Goal: Task Accomplishment & Management: Complete application form

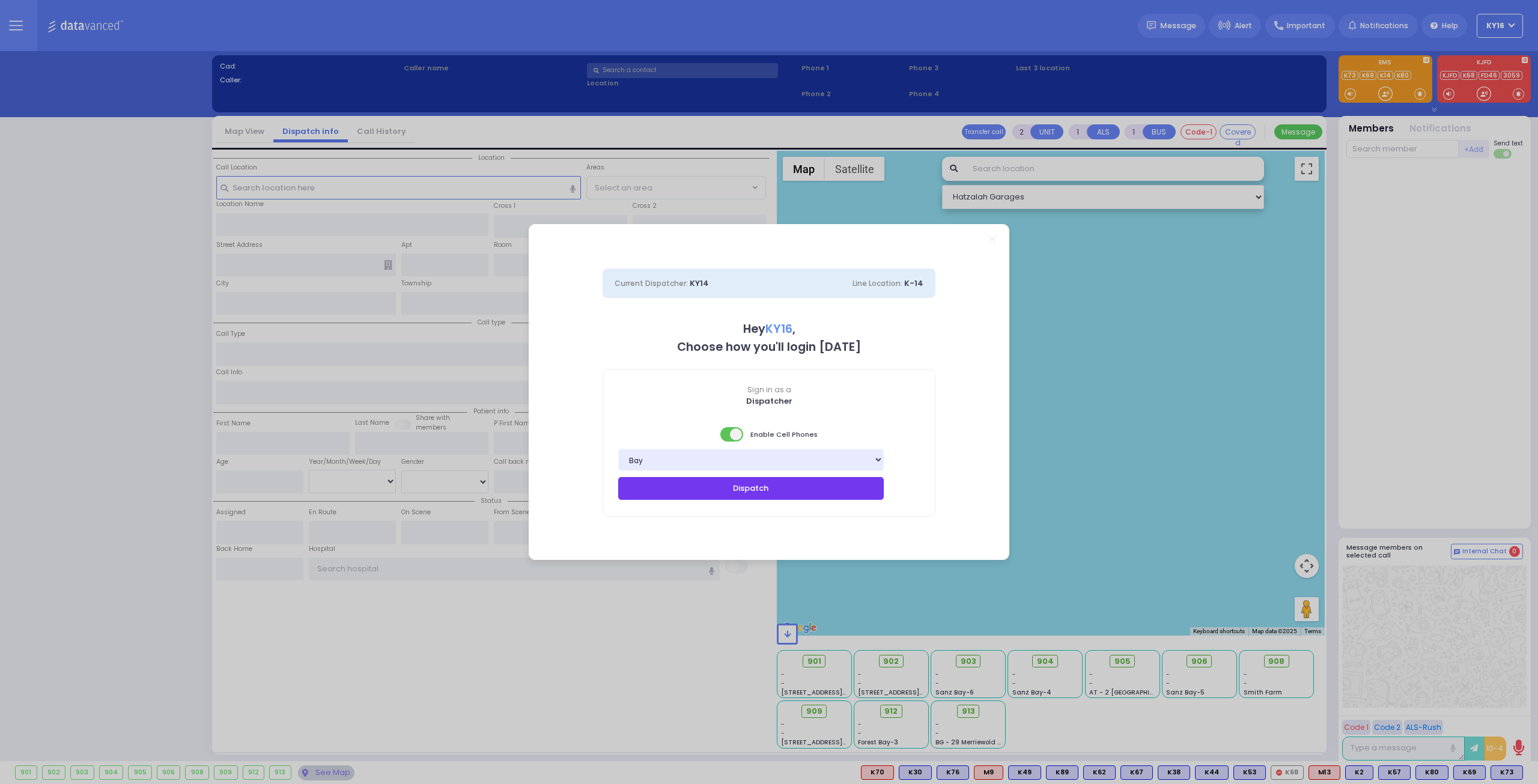
click at [740, 488] on button "Dispatch" at bounding box center [750, 488] width 265 height 22
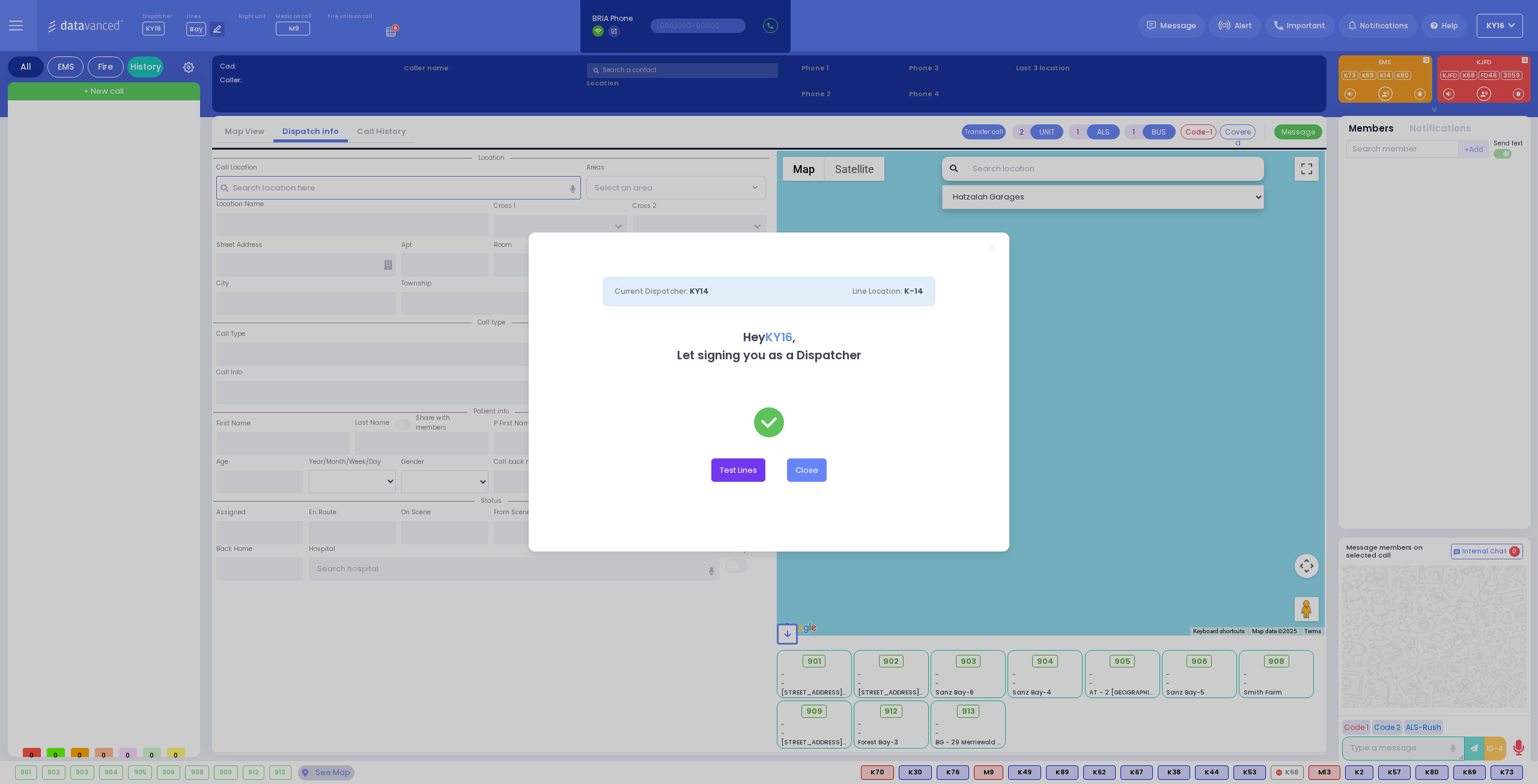
click at [740, 471] on button "Test Lines" at bounding box center [738, 469] width 54 height 22
type input "8457831212"
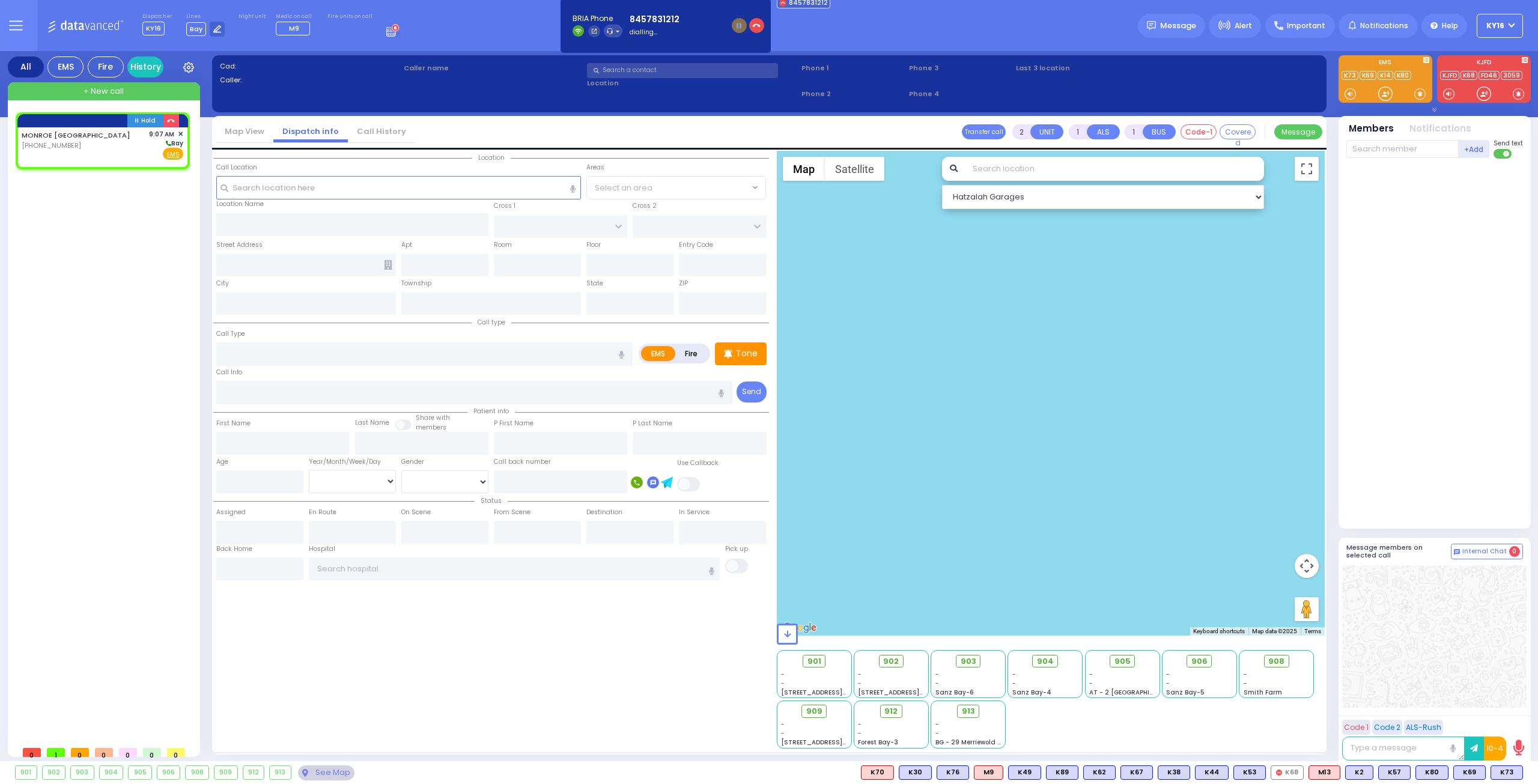
select select
radio input "true"
select select
type input "09:07"
select select "Hatzalah Garages"
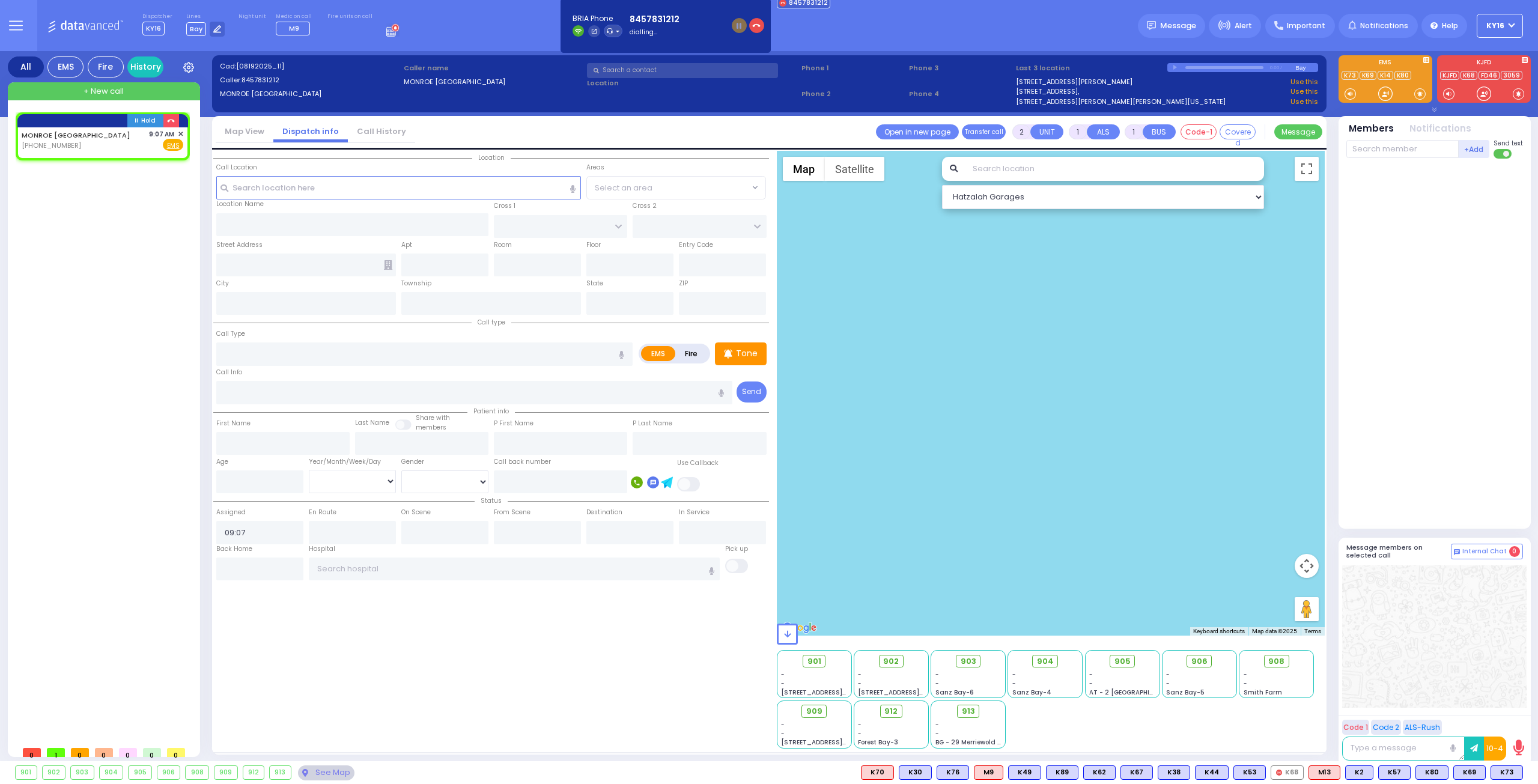
select select
radio input "true"
select select
select select "Hatzalah Garages"
click at [180, 129] on span "✕" at bounding box center [181, 134] width 5 height 10
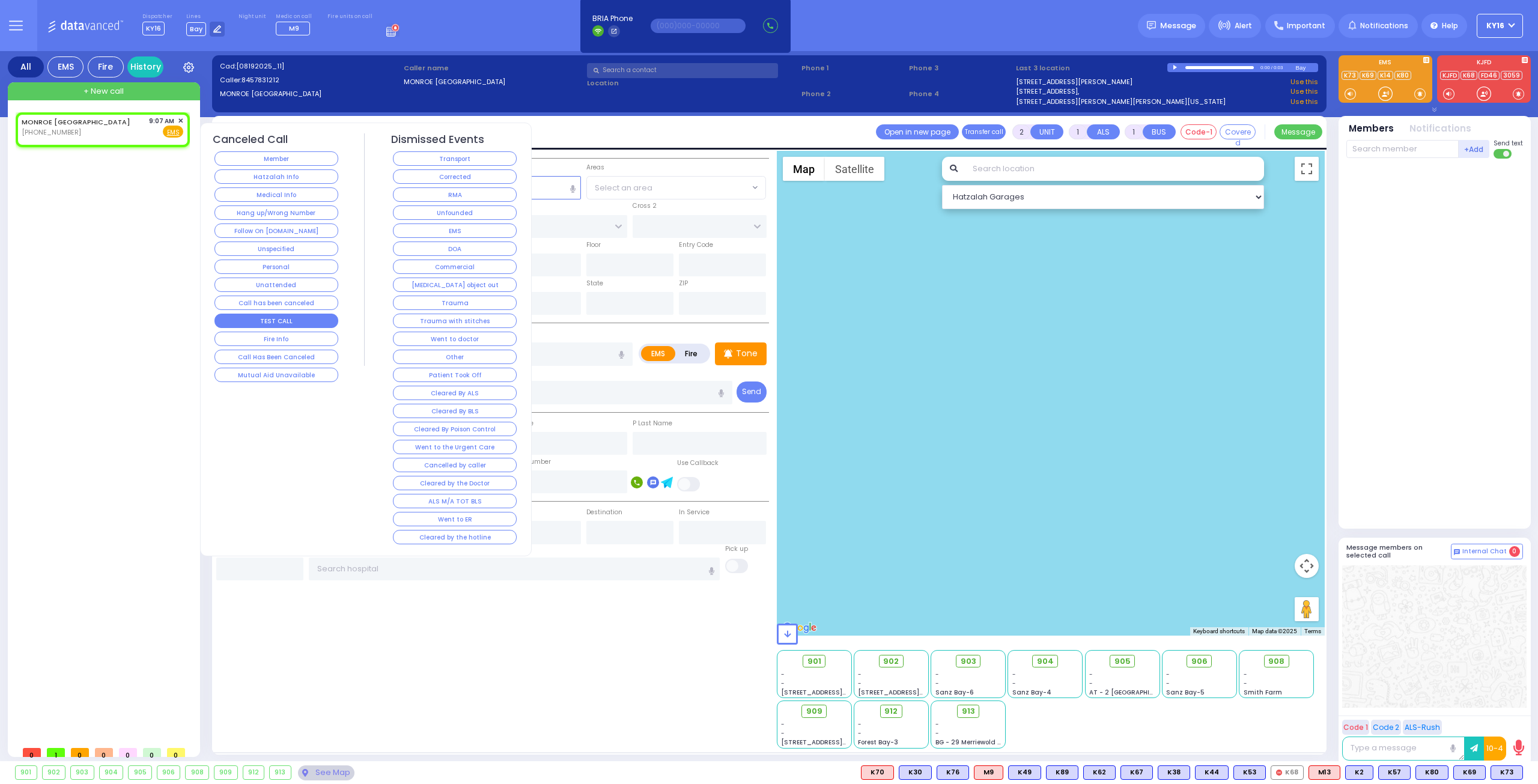
click at [295, 315] on button "TEST CALL" at bounding box center [276, 321] width 124 height 15
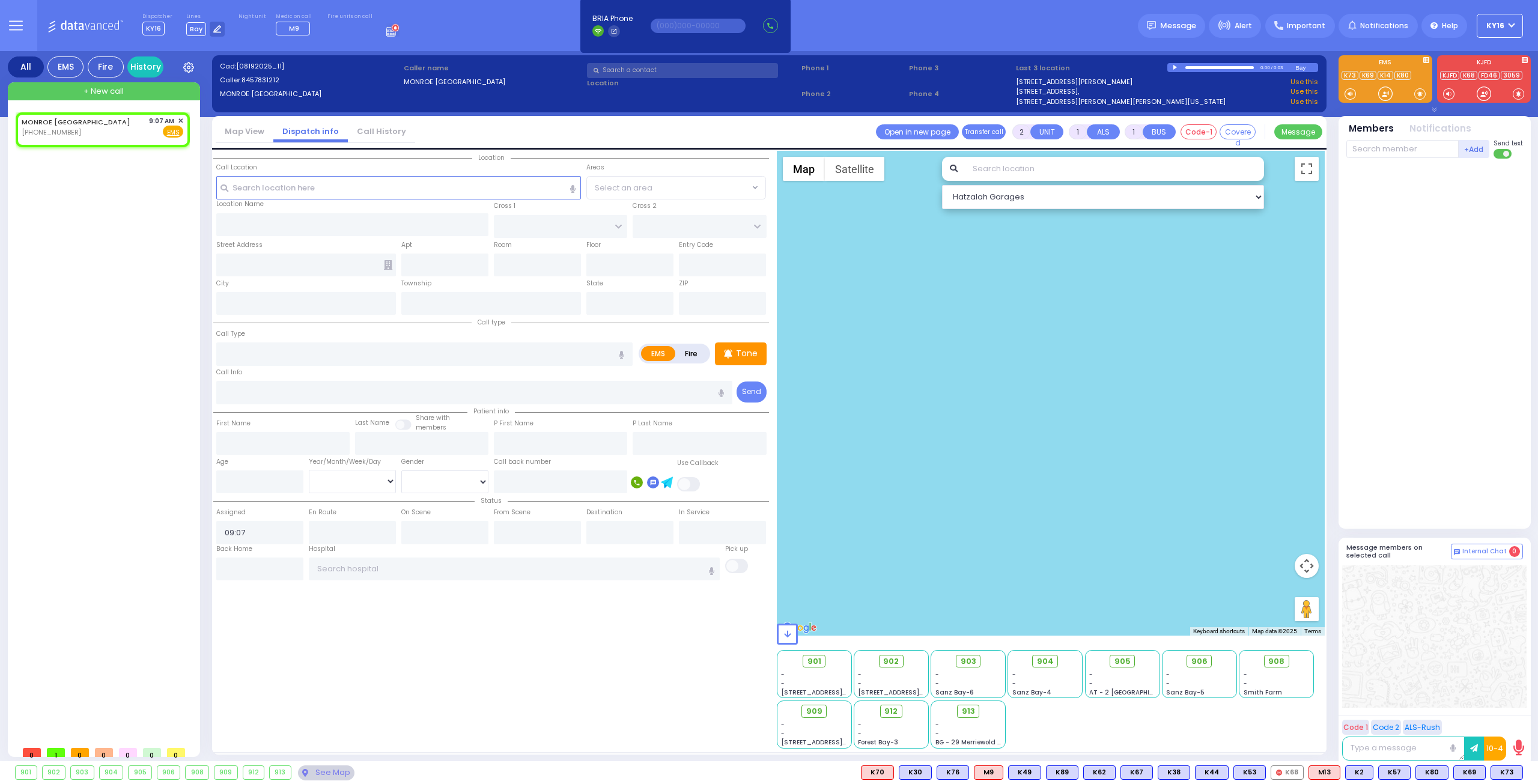
select select
radio input "true"
select select
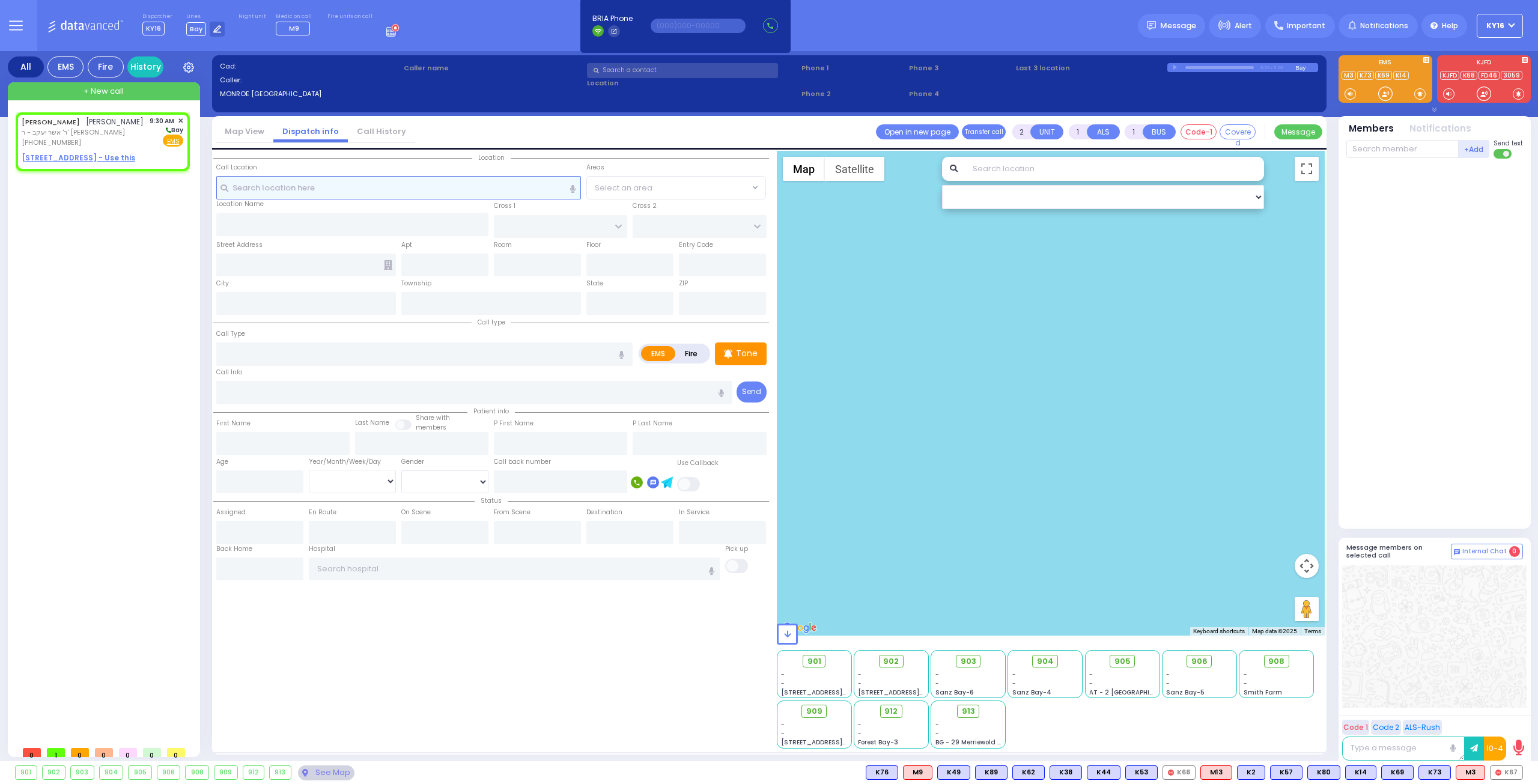
select select
radio input "true"
type input "[PERSON_NAME]"
select select
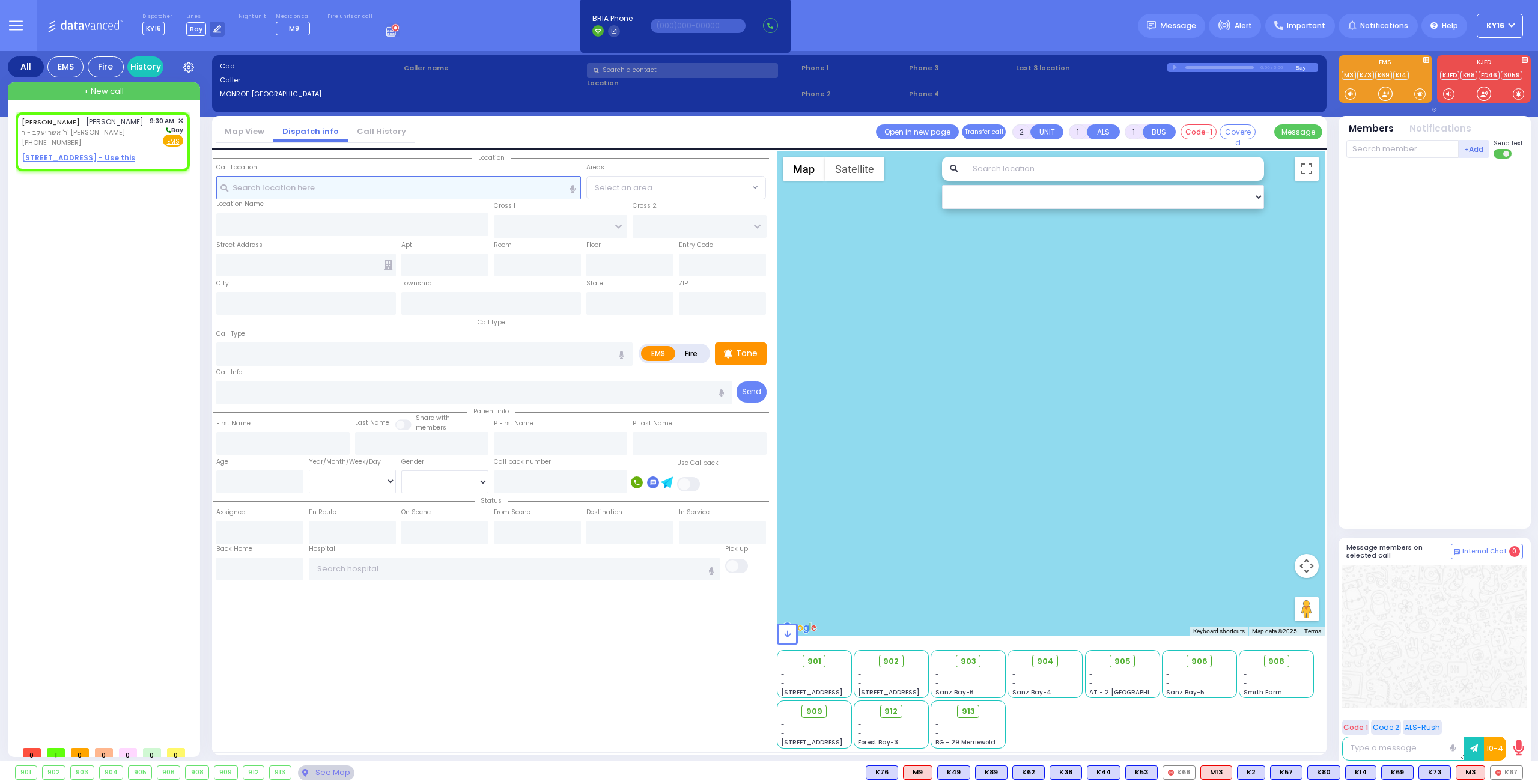
type input "09:30"
select select "Hatzalah Garages"
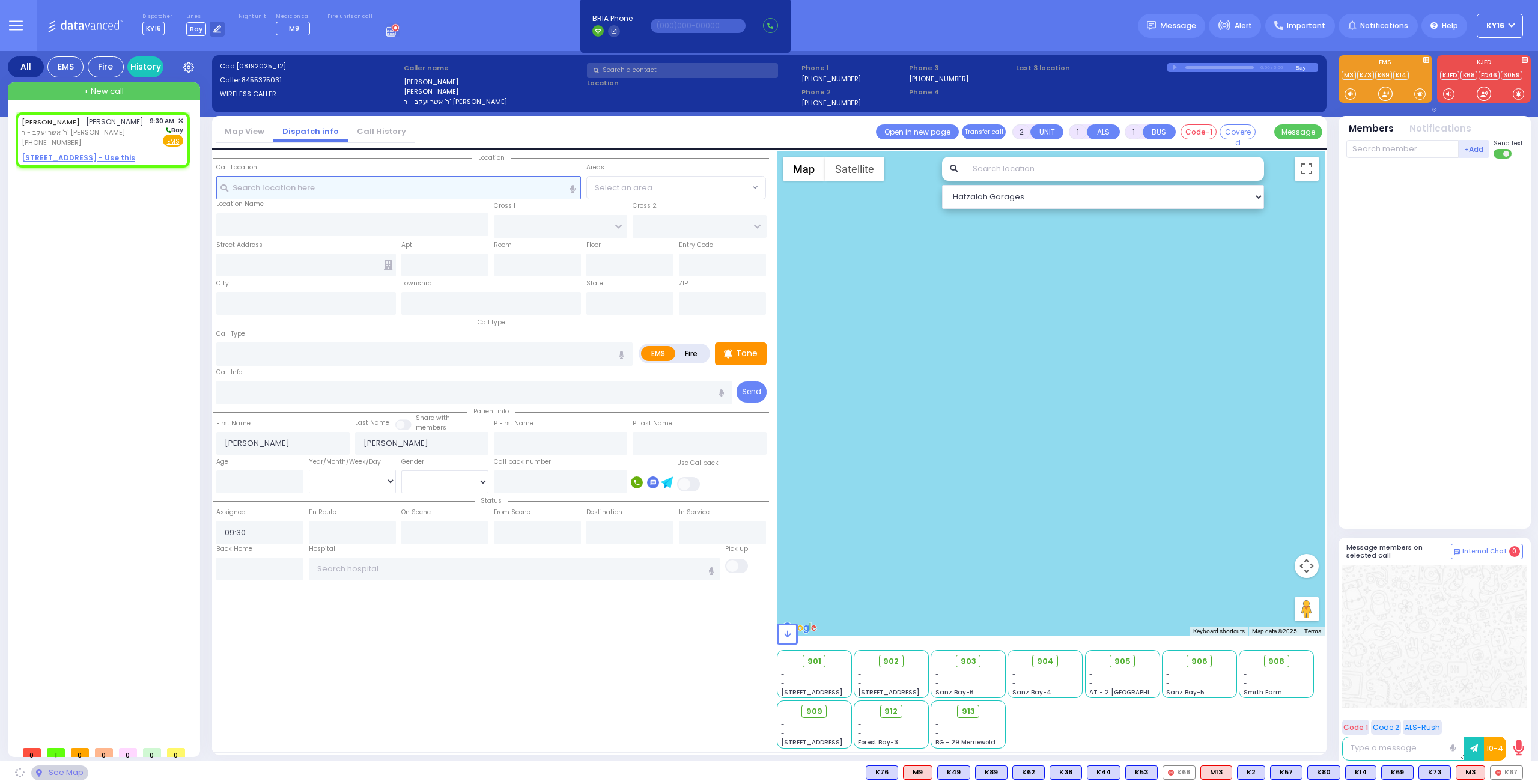
select select
radio input "true"
select select
select select "Hatzalah Garages"
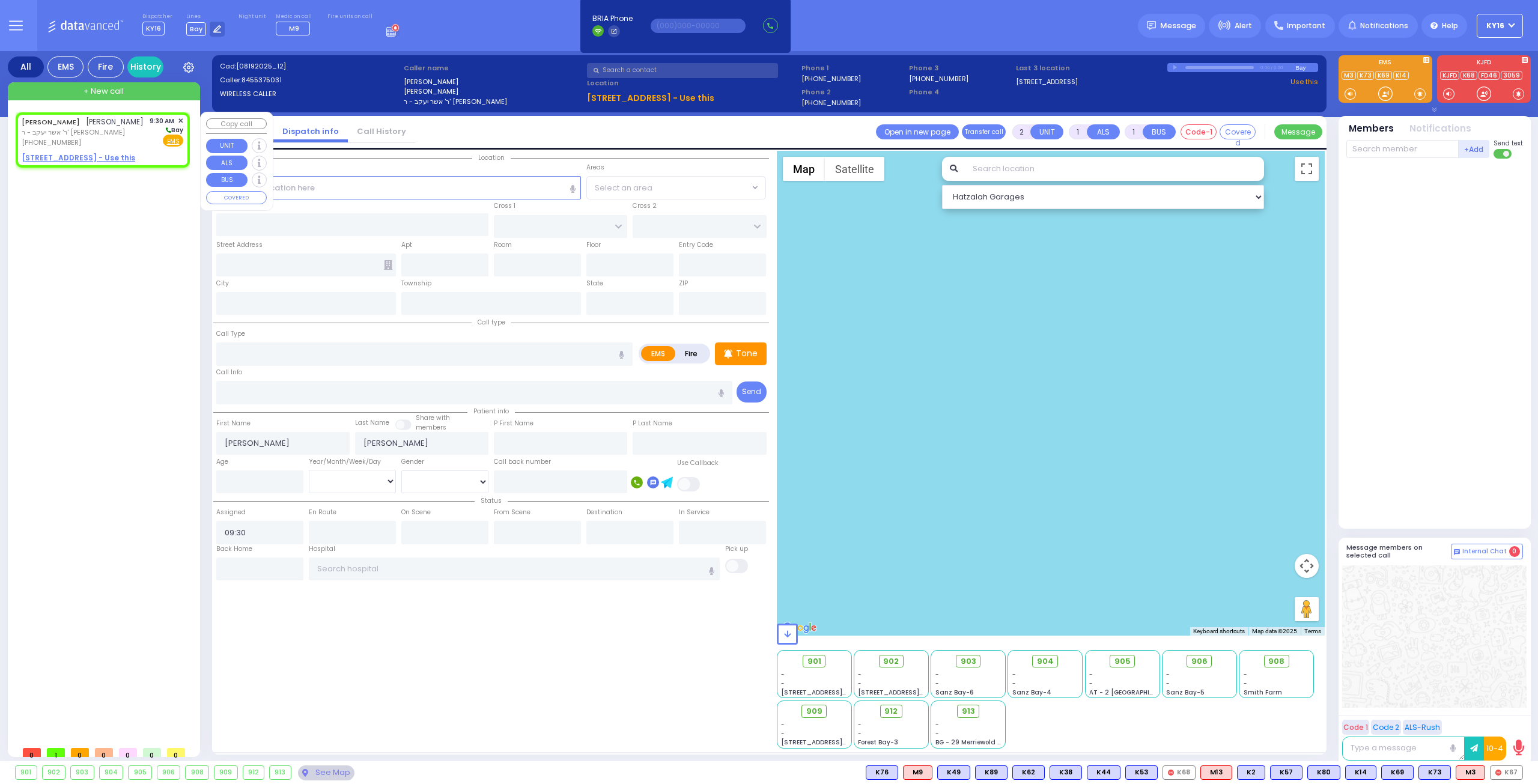
click at [154, 144] on div "Fire EMS" at bounding box center [167, 141] width 35 height 12
select select
radio input "true"
select select
select select "Hatzalah Garages"
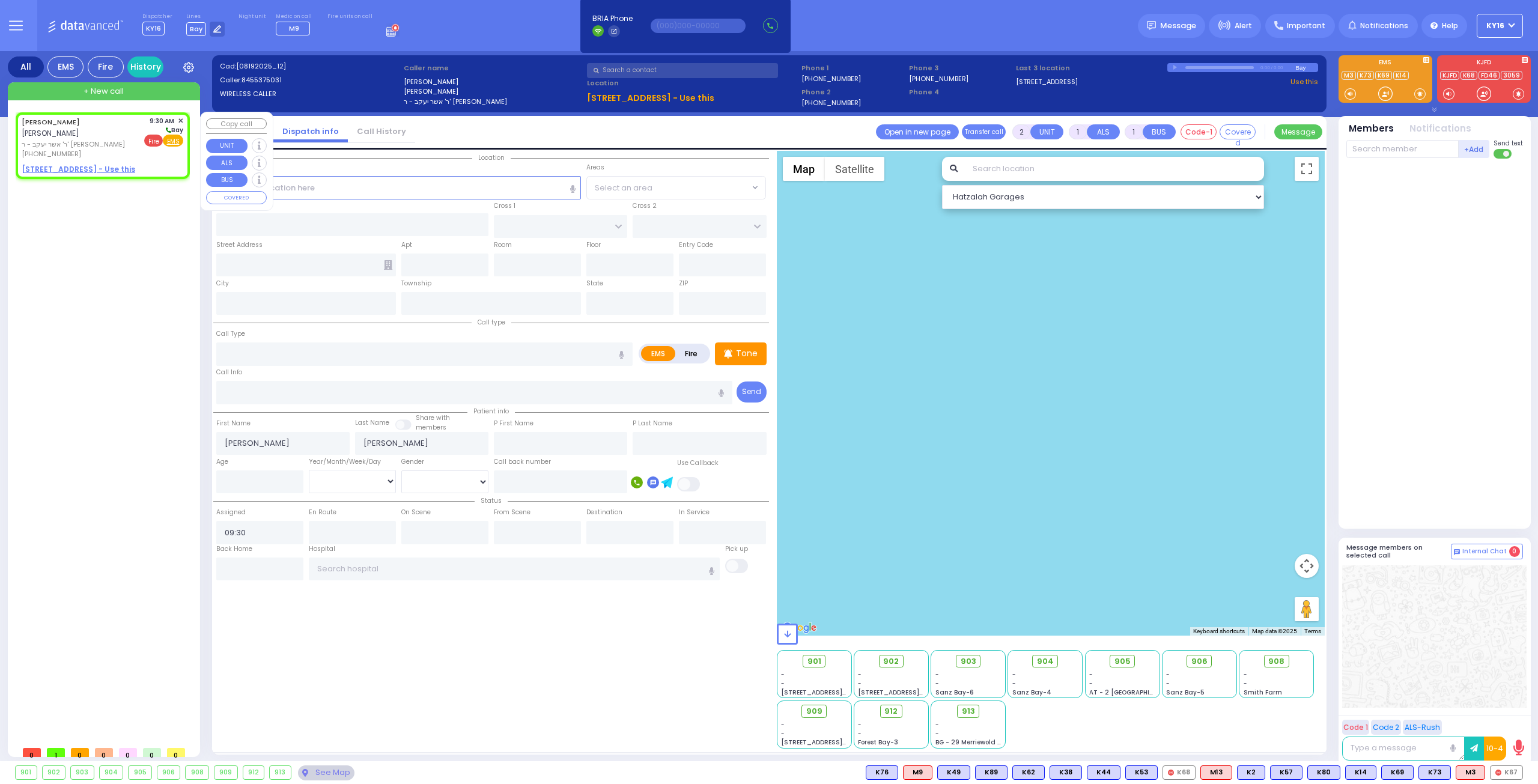
click at [155, 139] on span "Fire" at bounding box center [154, 141] width 19 height 12
select select
radio input "false"
radio input "true"
select select
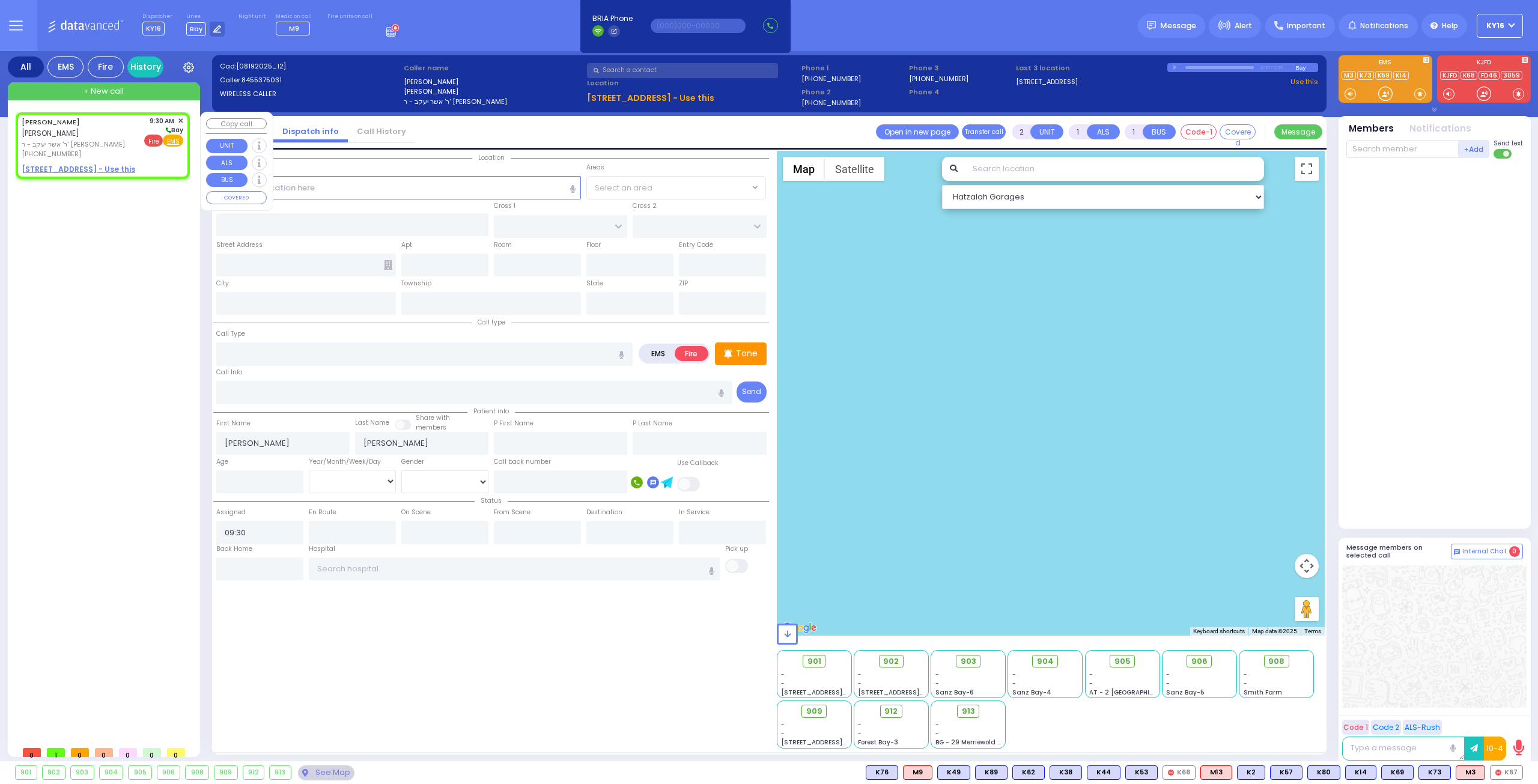
select select "Hatzalah Garages"
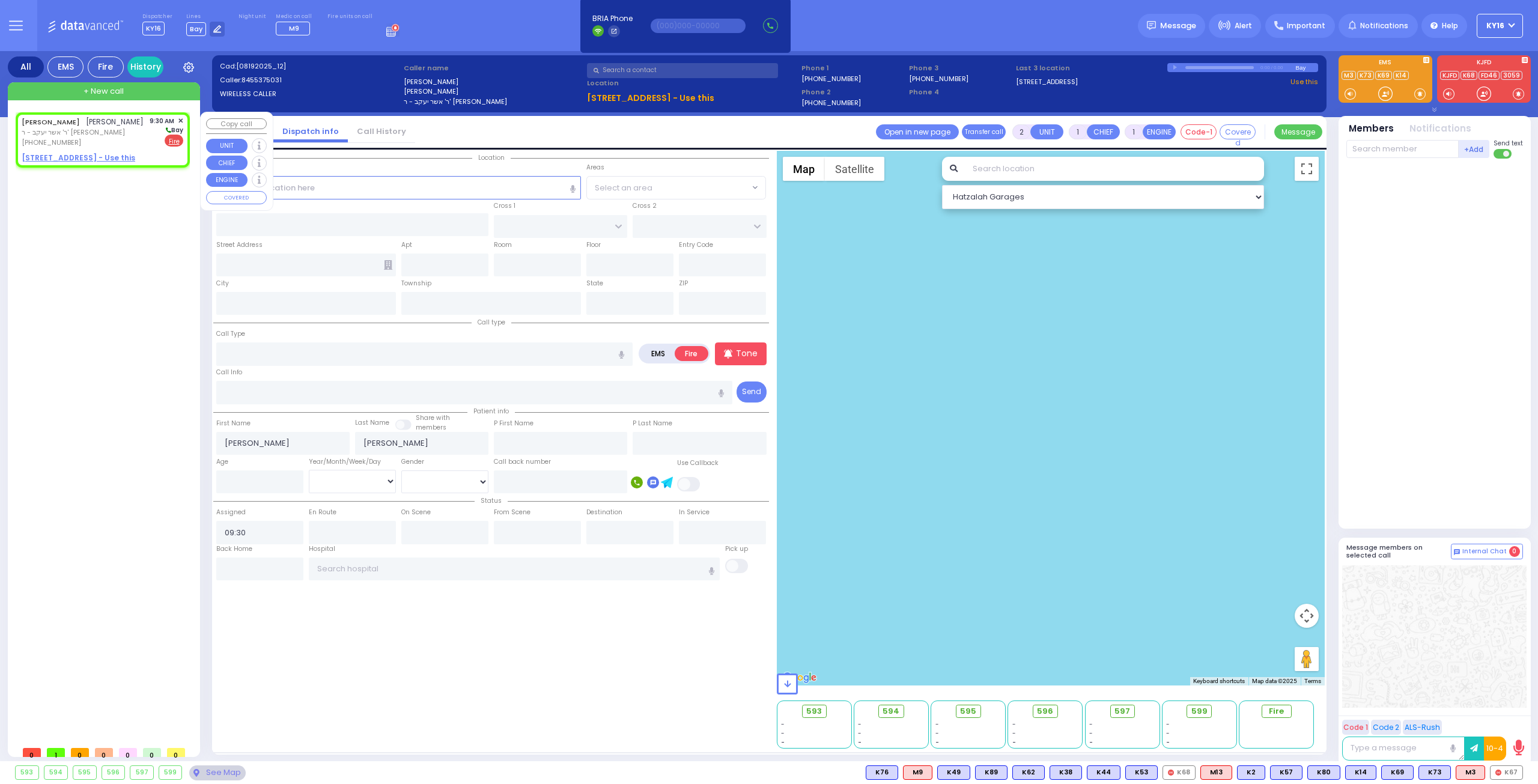
click at [67, 155] on u "[STREET_ADDRESS] - Use this" at bounding box center [78, 157] width 113 height 10
select select
radio input "true"
select select
select select "Hatzalah Garages"
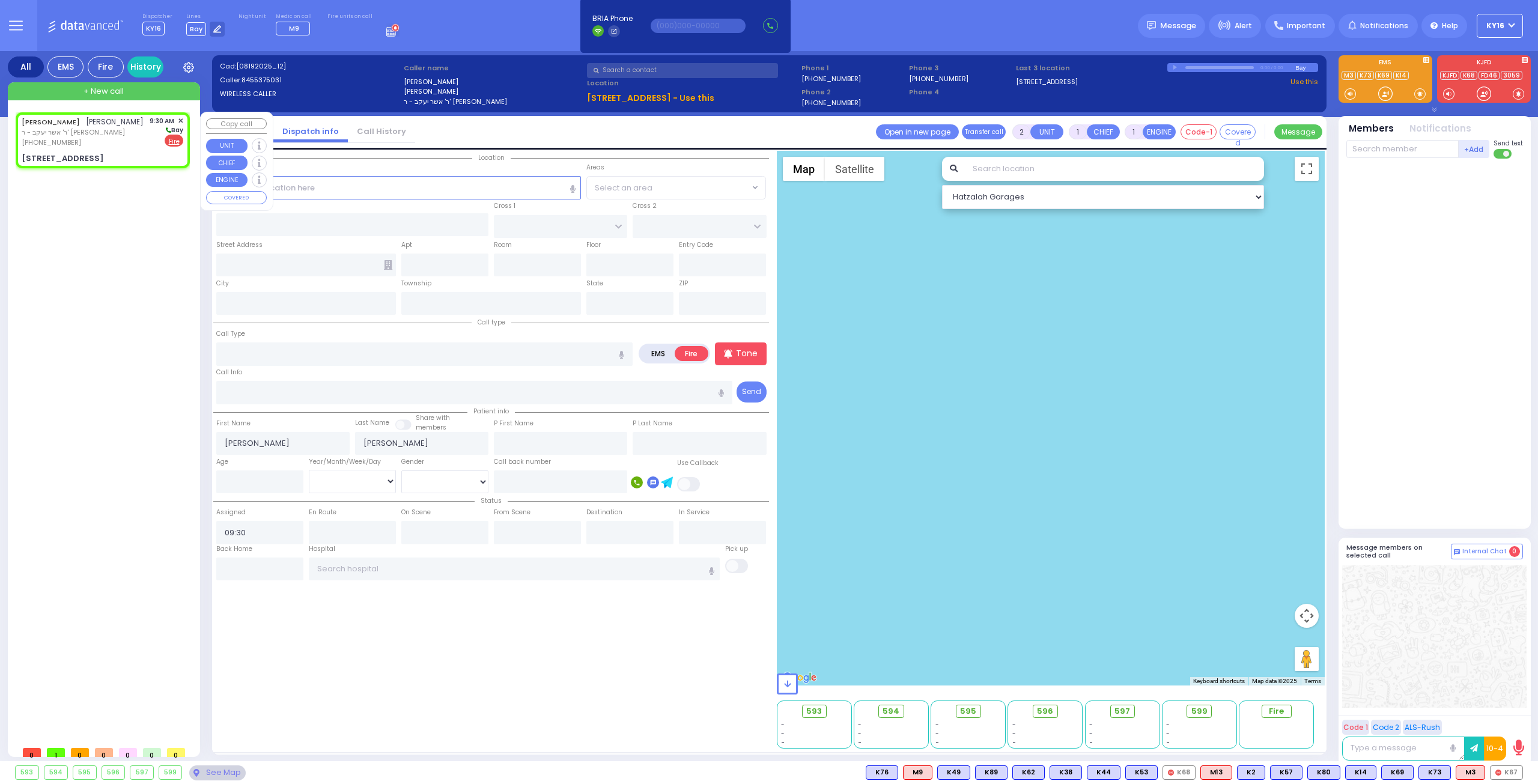
select select
radio input "true"
select select
select select "Hatzalah Garages"
type input "[PERSON_NAME][GEOGRAPHIC_DATA]"
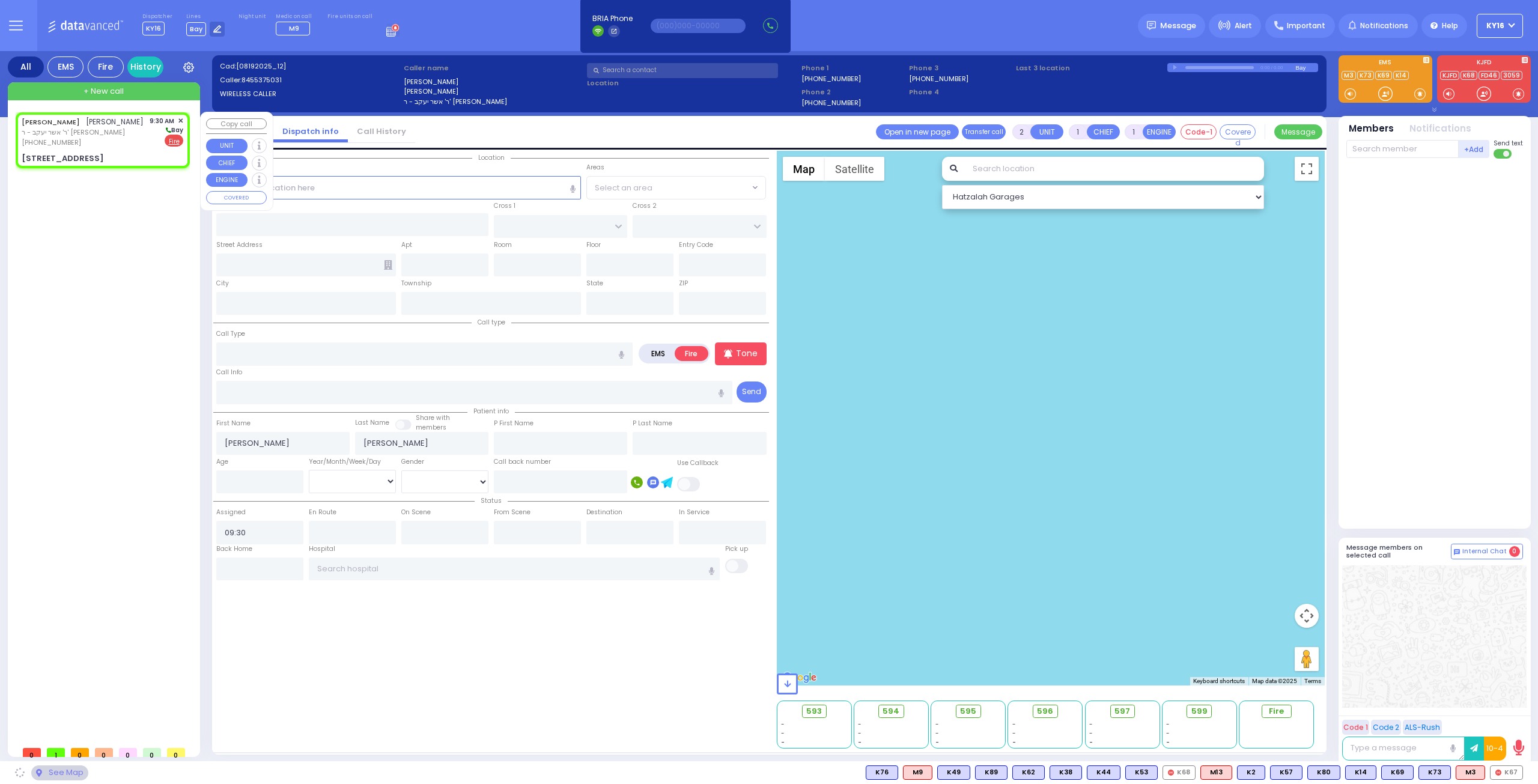
type input "BEER SHAVA ST"
type input "[STREET_ADDRESS]"
type input "206"
type input "[PERSON_NAME]"
type input "[US_STATE]"
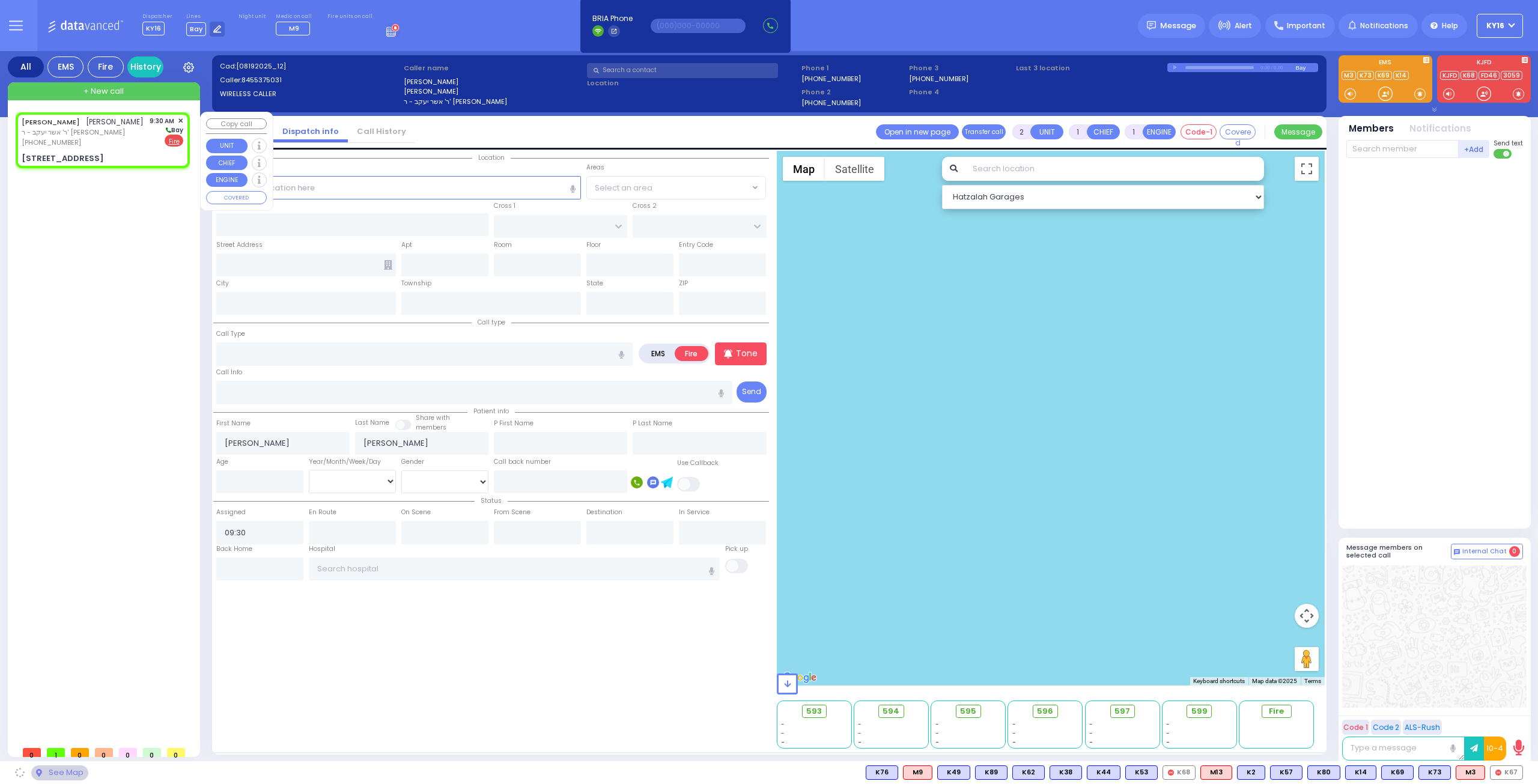
type input "10950"
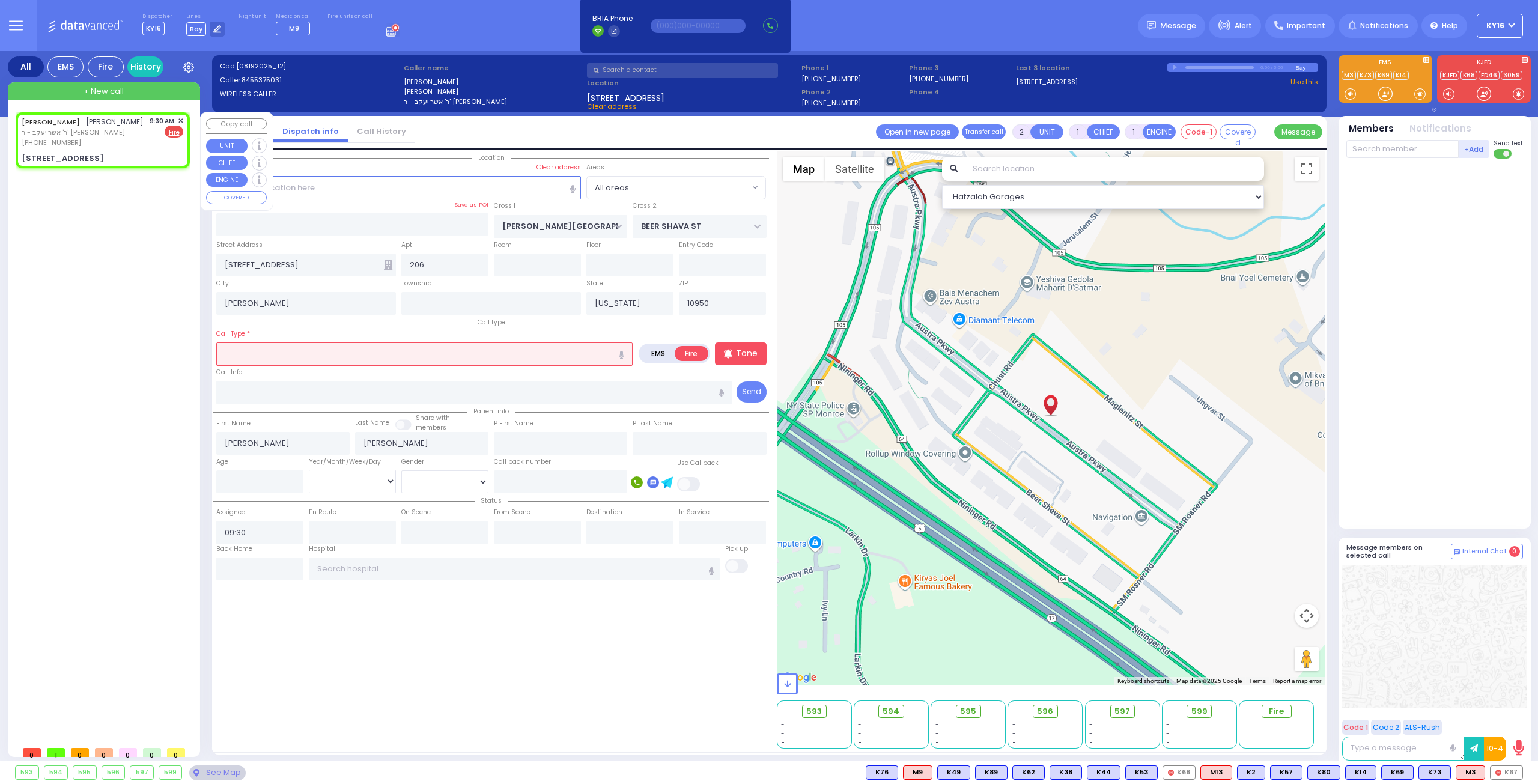
select select
radio input "true"
select select
select select "Hatzalah Garages"
click at [272, 352] on input "text" at bounding box center [424, 354] width 417 height 22
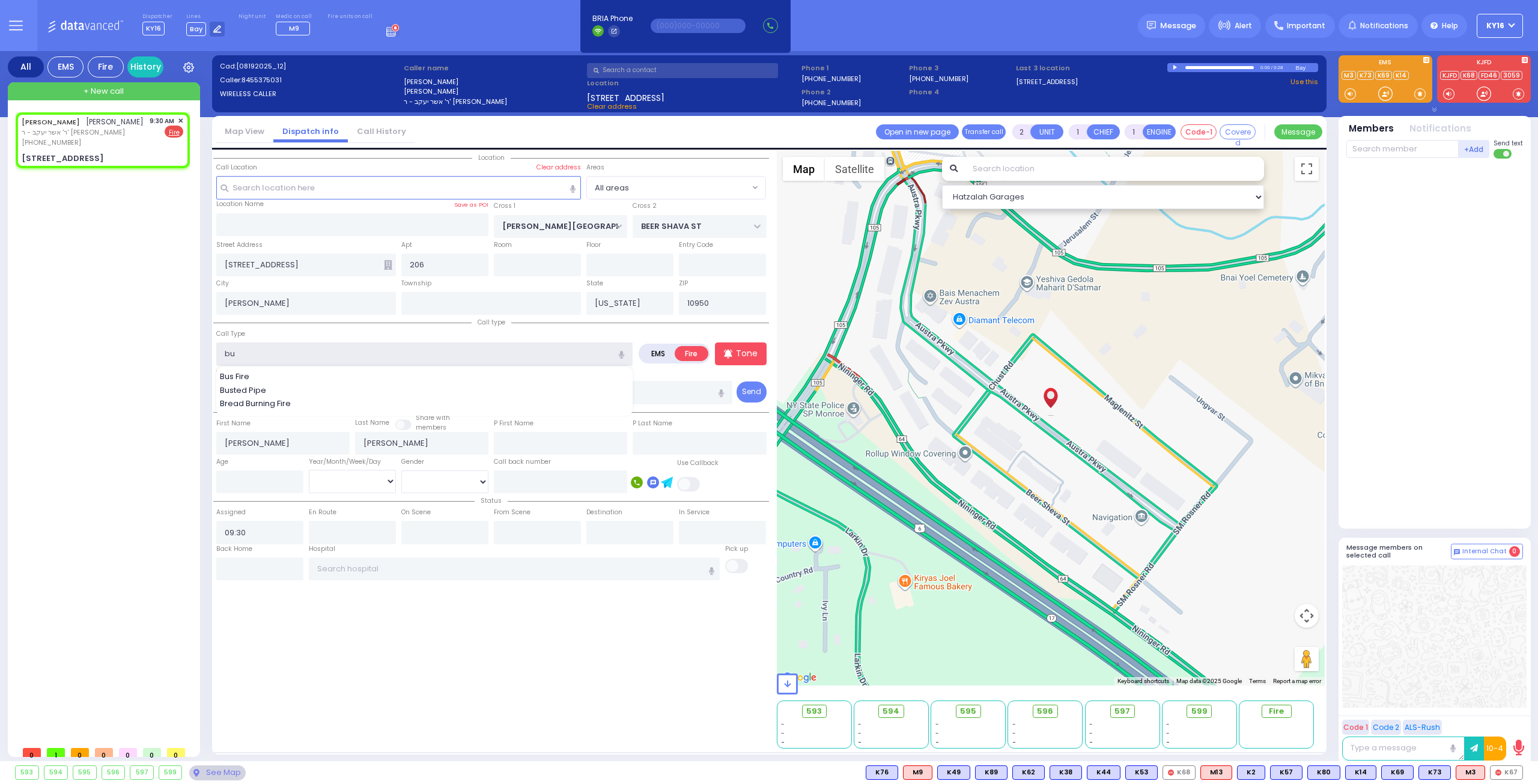
type input "bur"
select select
radio input "true"
select select
select select "Hatzalah Garages"
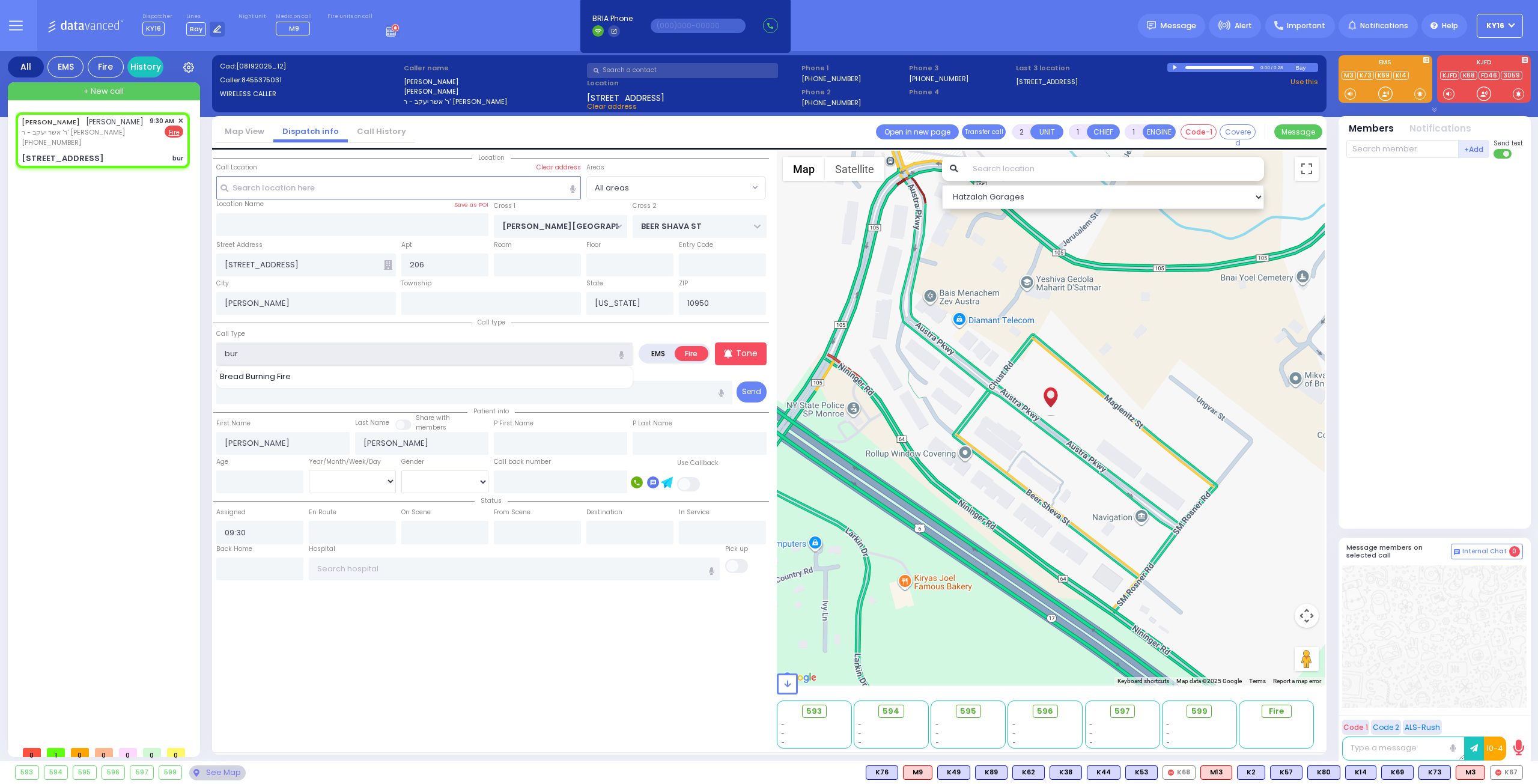
type input "burn"
select select
radio input "true"
select select
select select "Hatzalah Garages"
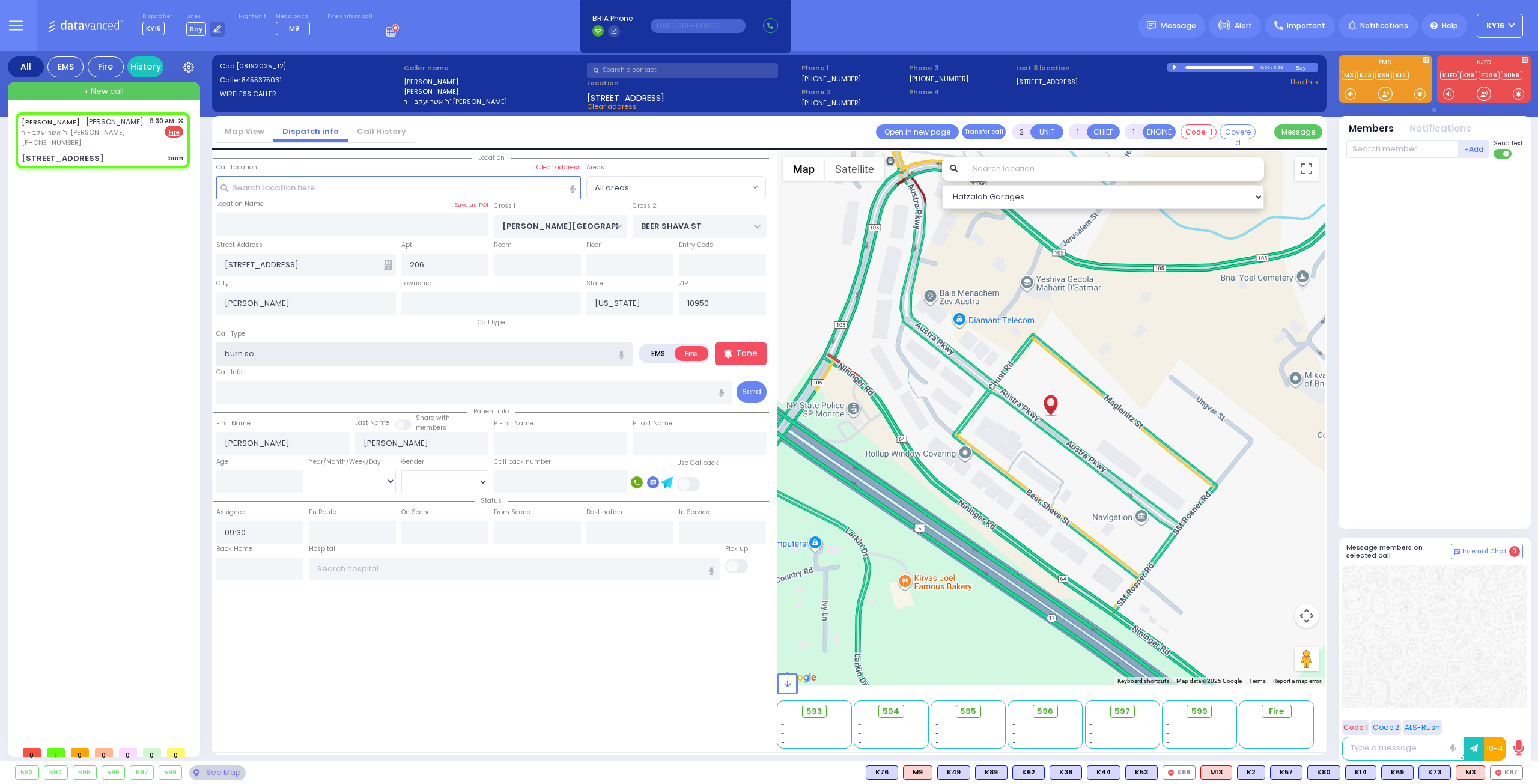
type input "burn s"
select select
radio input "true"
select select
select select "Hatzalah Garages"
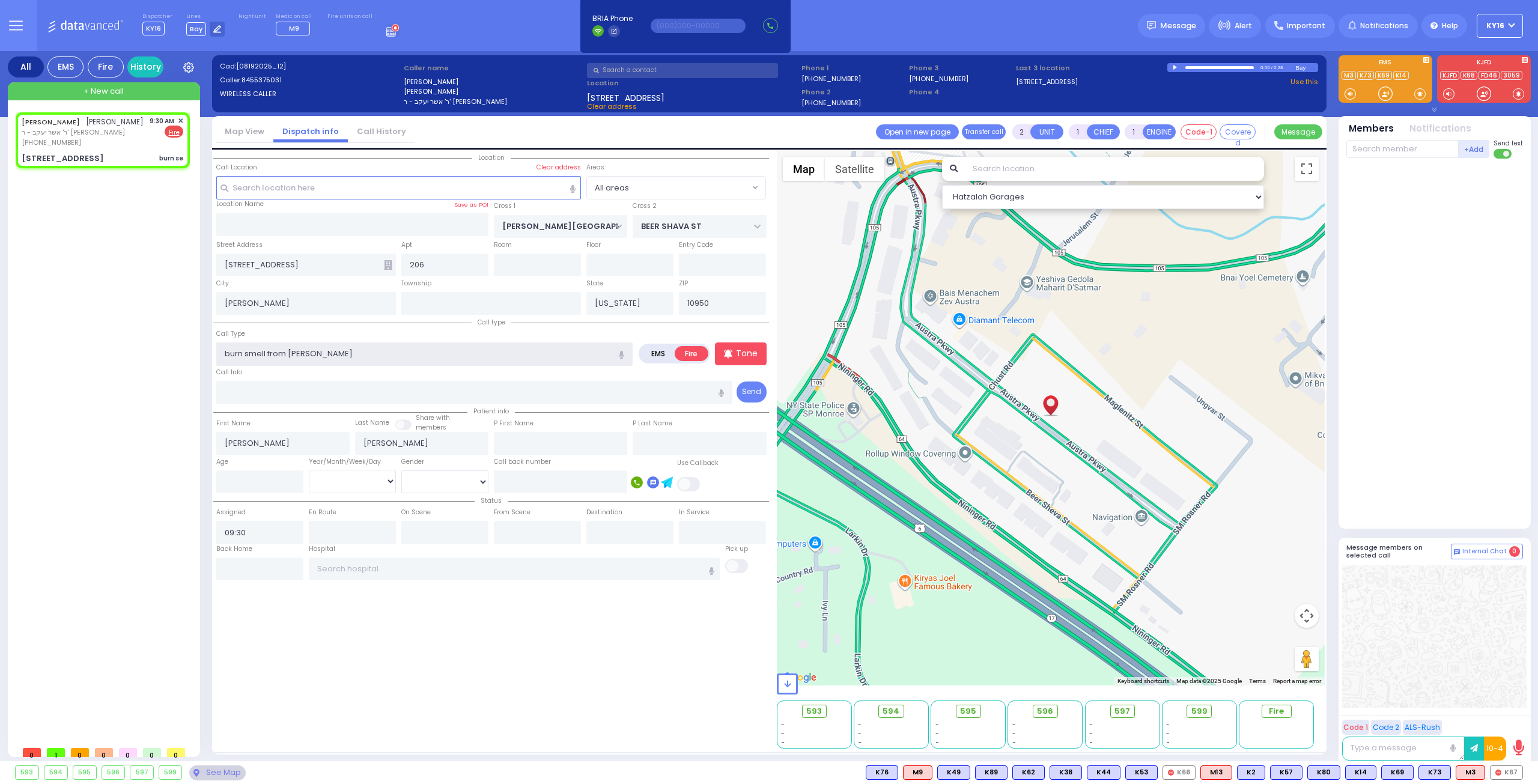
type input "burn smell from dryer"
select select
radio input "true"
select select
select select "Hatzalah Garages"
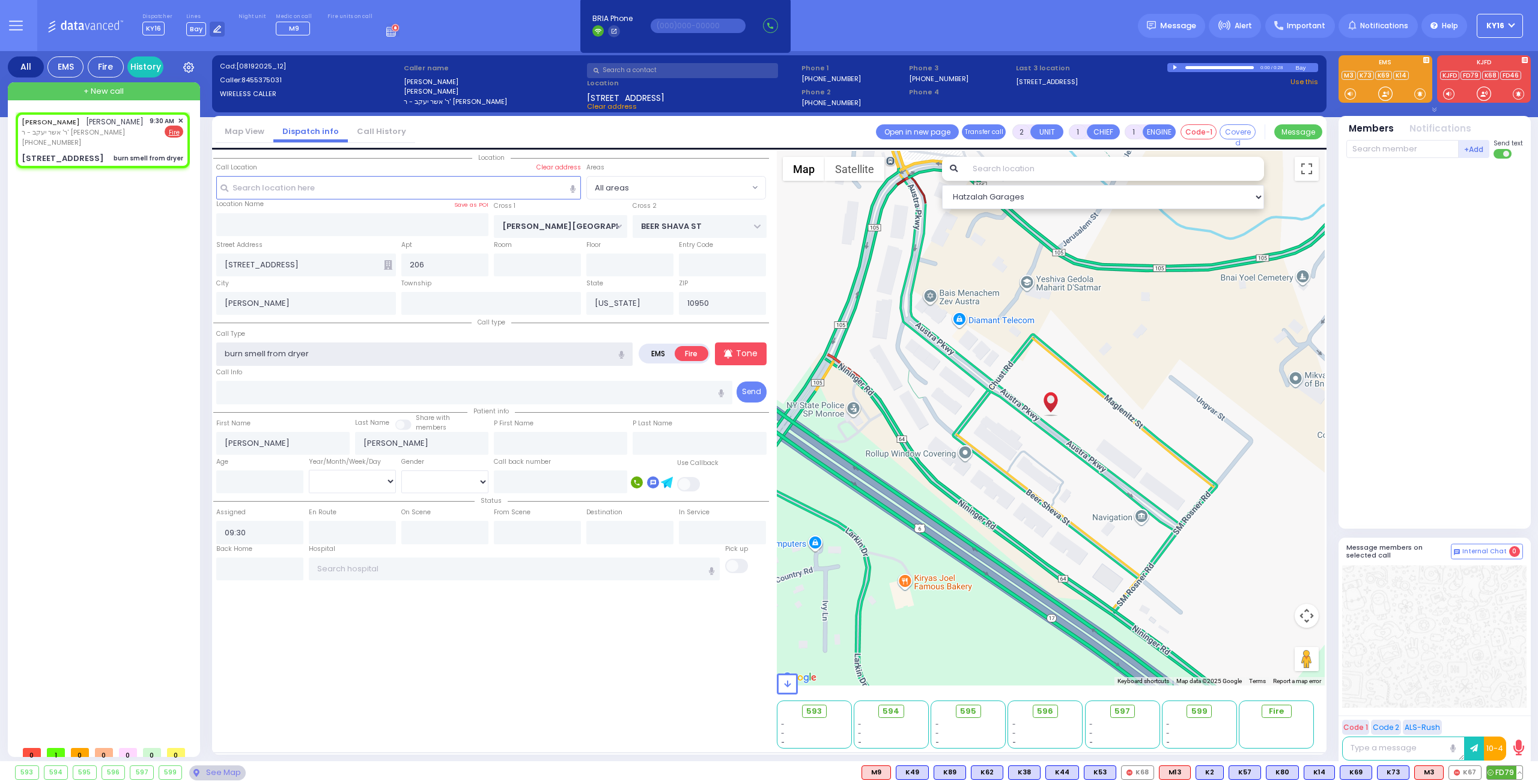
type input "burn smell from dryer"
click at [1510, 768] on span "FD79" at bounding box center [1504, 772] width 35 height 13
select select
radio input "true"
select select
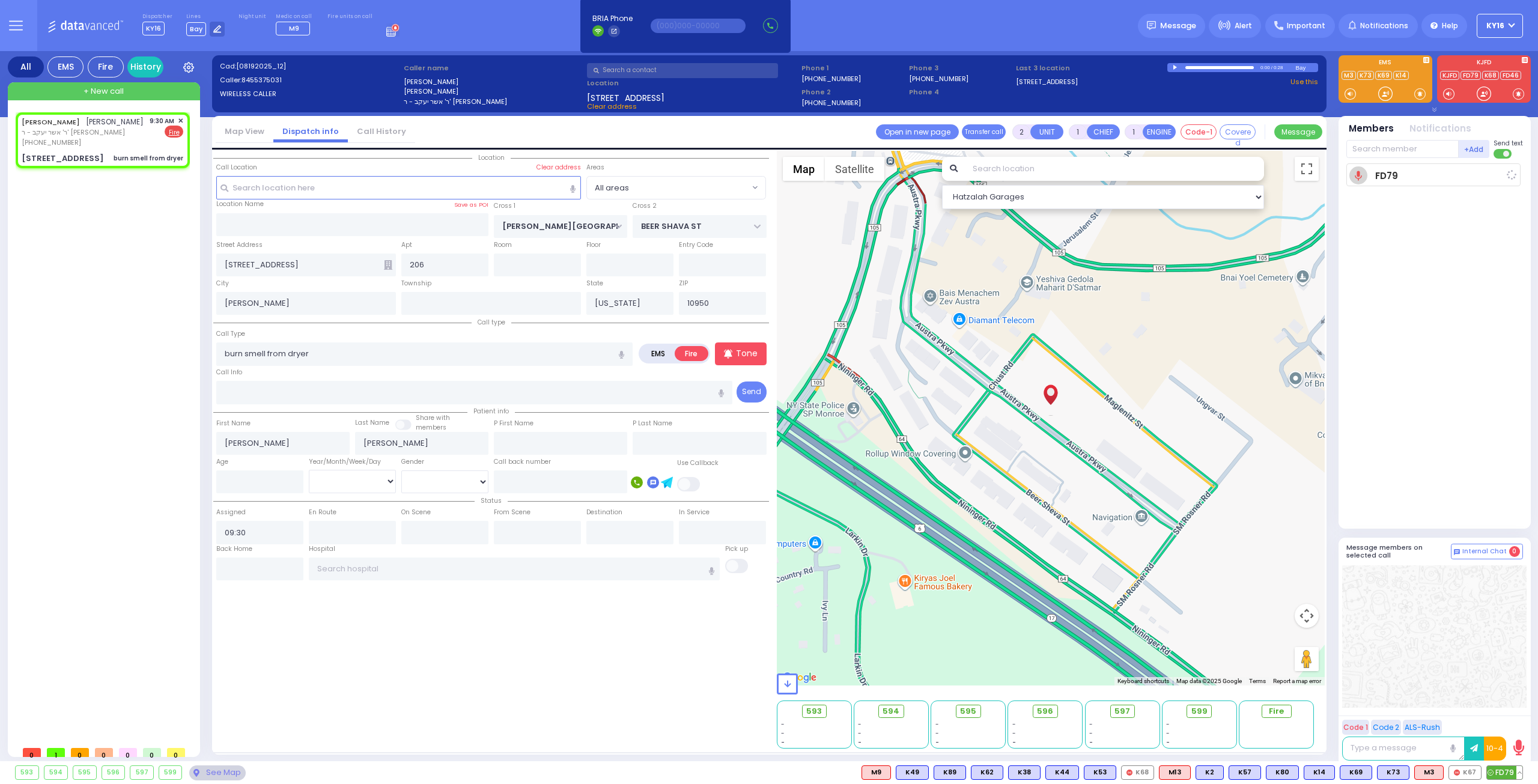
type input "09:32"
select select "Hatzalah Garages"
select select
radio input "true"
select select
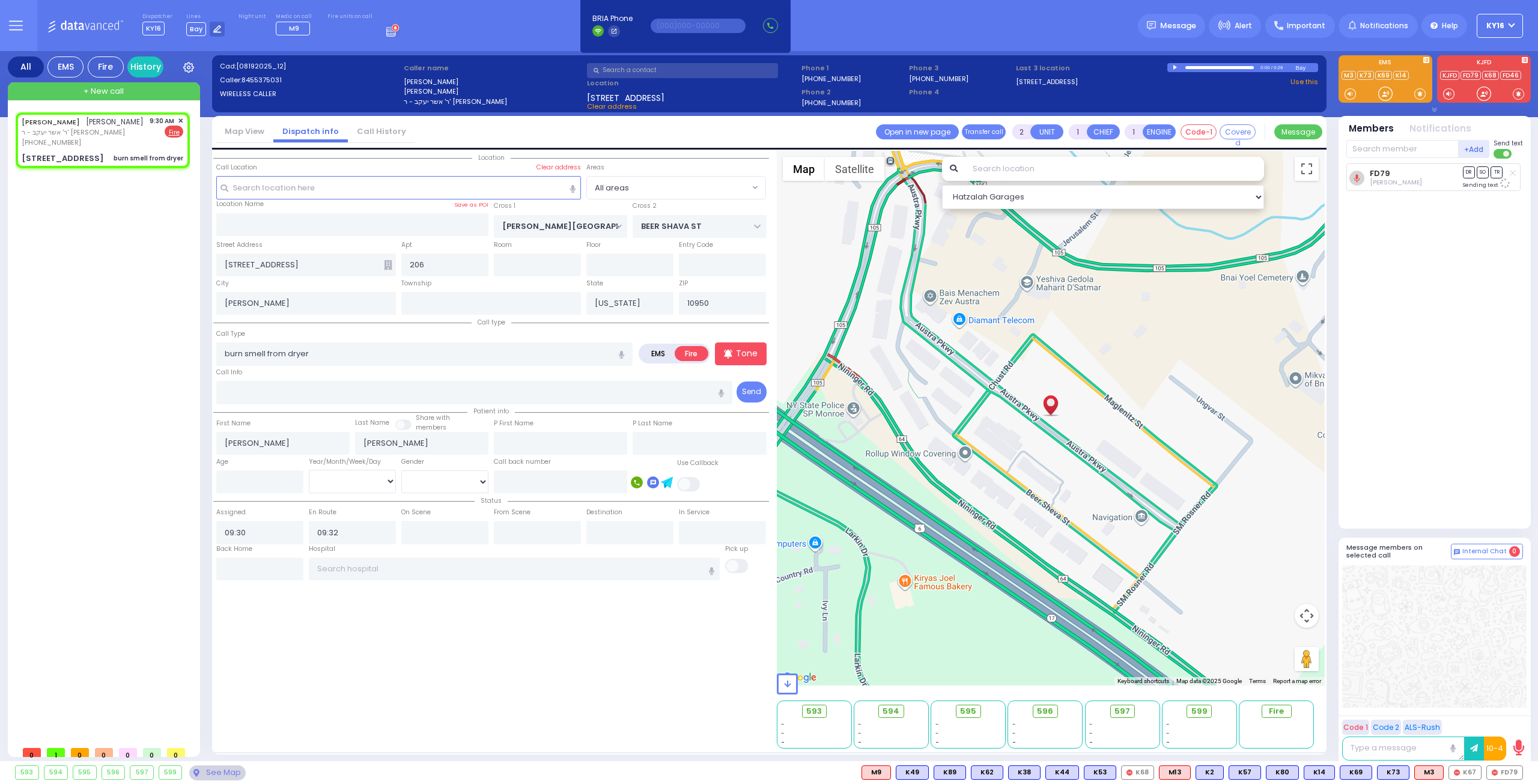
select select "Hatzalah Garages"
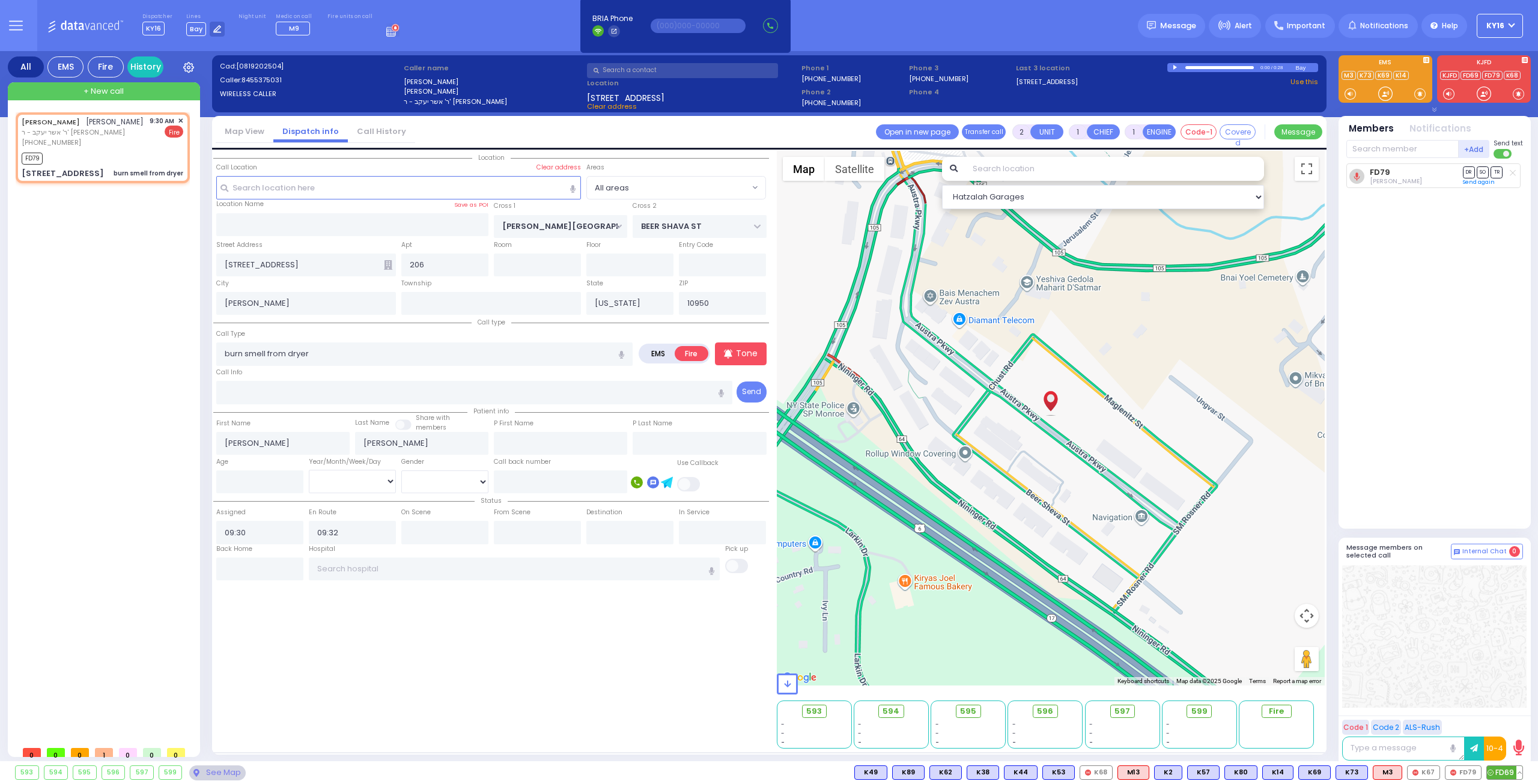
click at [1504, 770] on span "FD69" at bounding box center [1504, 772] width 35 height 13
select select
radio input "true"
select select
select select "Hatzalah Garages"
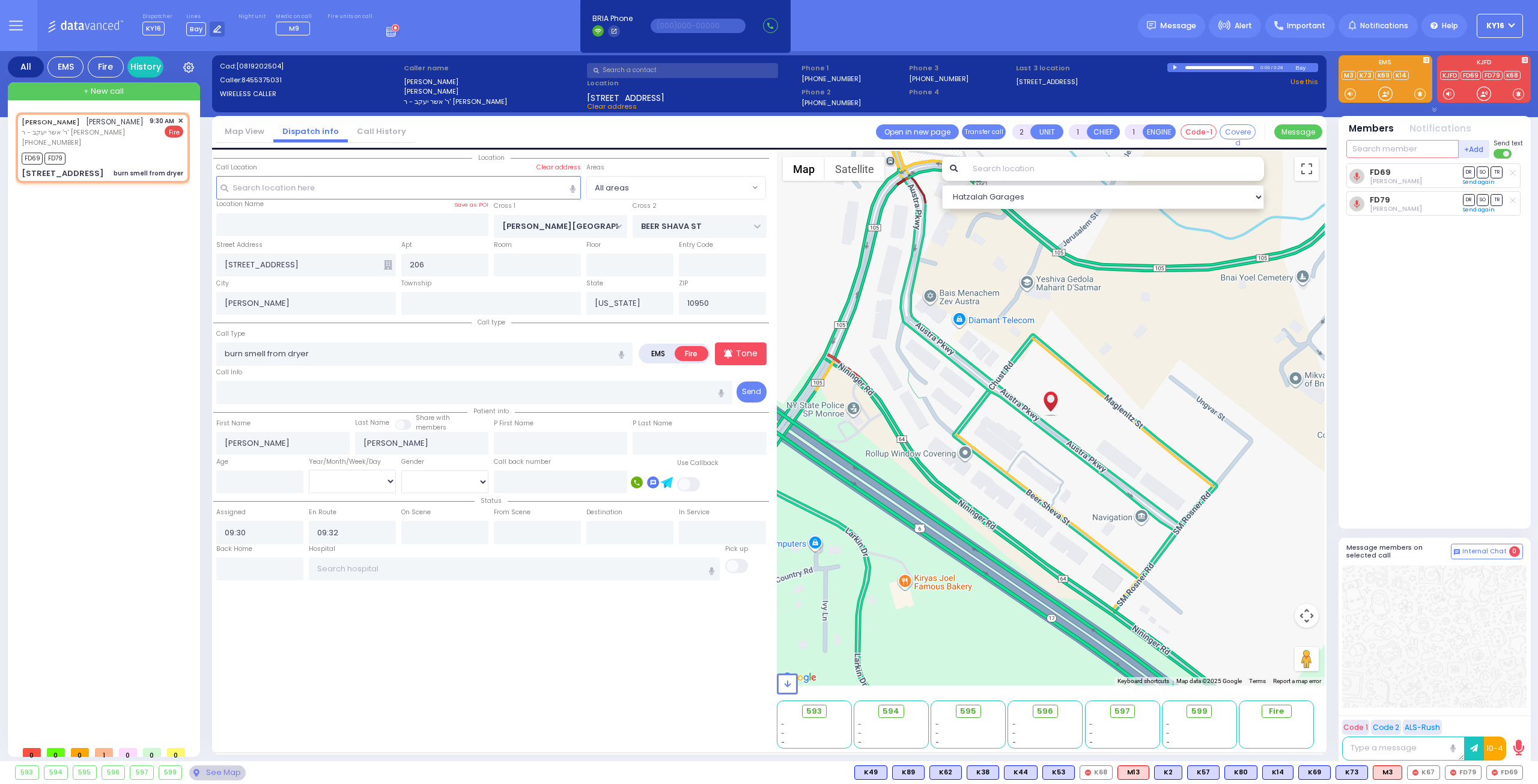
click at [1406, 149] on input "text" at bounding box center [1402, 149] width 112 height 18
type input "fd328"
click at [1401, 172] on div "FD328" at bounding box center [1386, 174] width 60 height 12
select select
radio input "true"
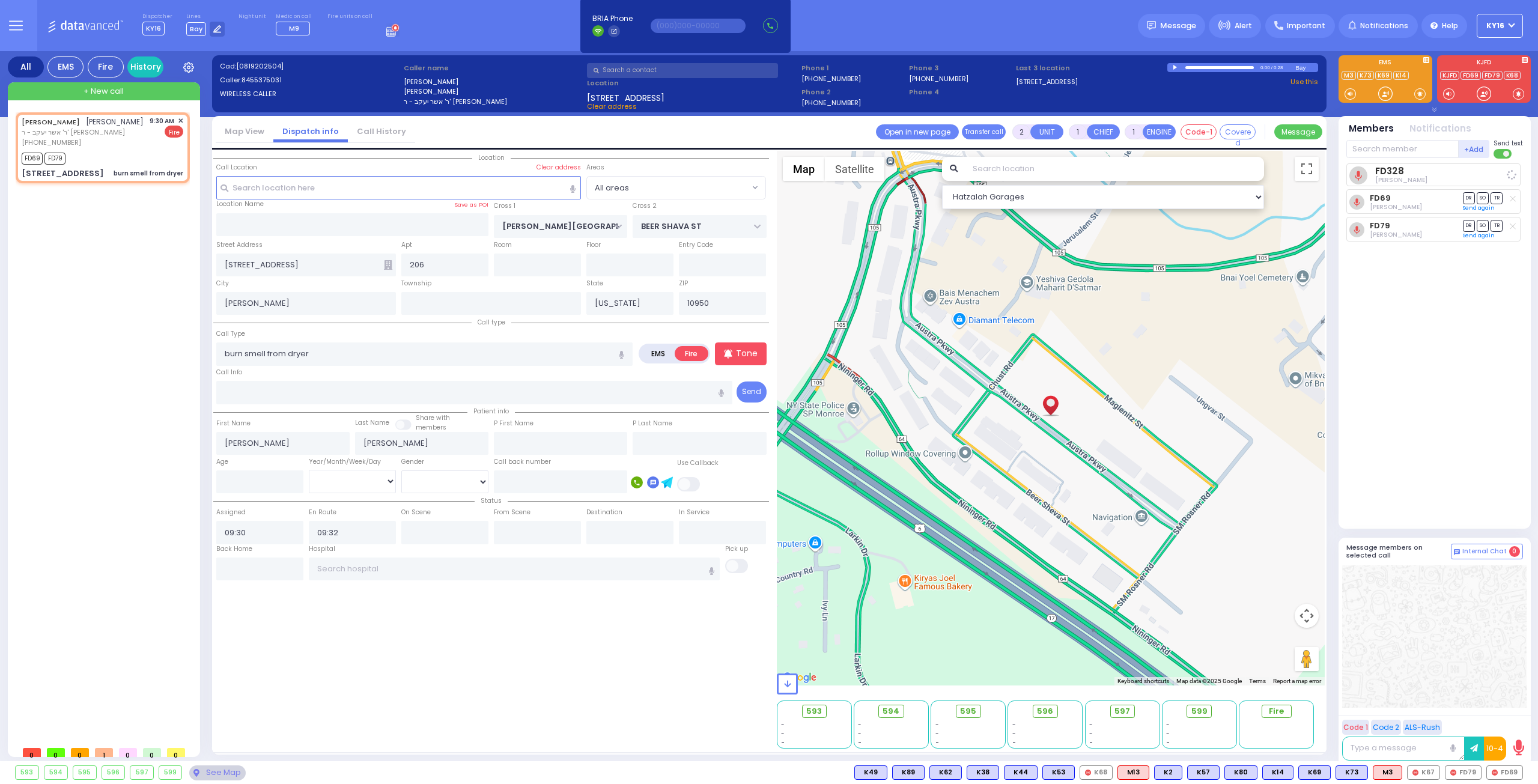
select select
select select "Hatzalah Garages"
click at [462, 539] on input "text" at bounding box center [444, 532] width 87 height 22
type input "09:34"
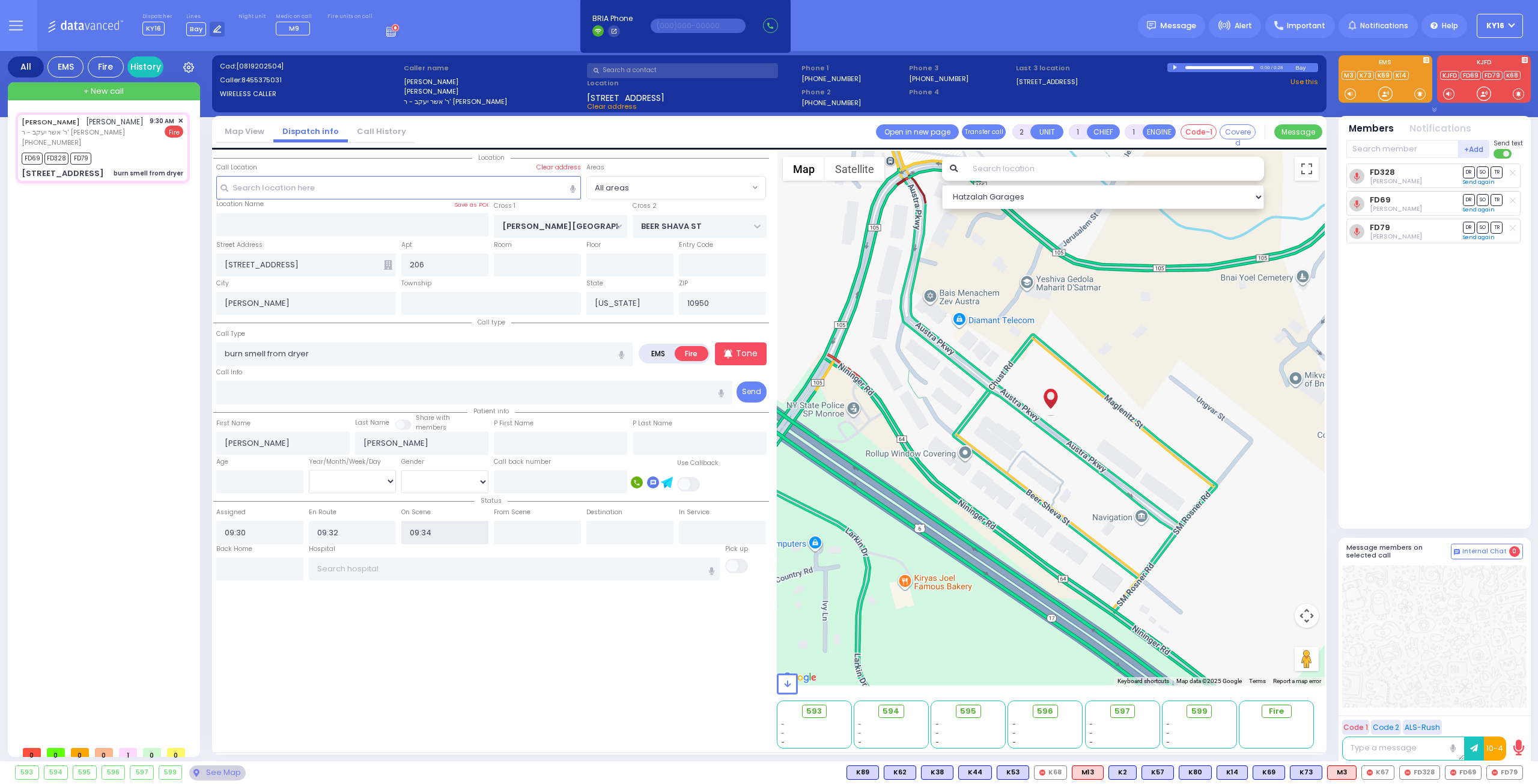
select select
radio input "true"
select select
select select "Hatzalah Garages"
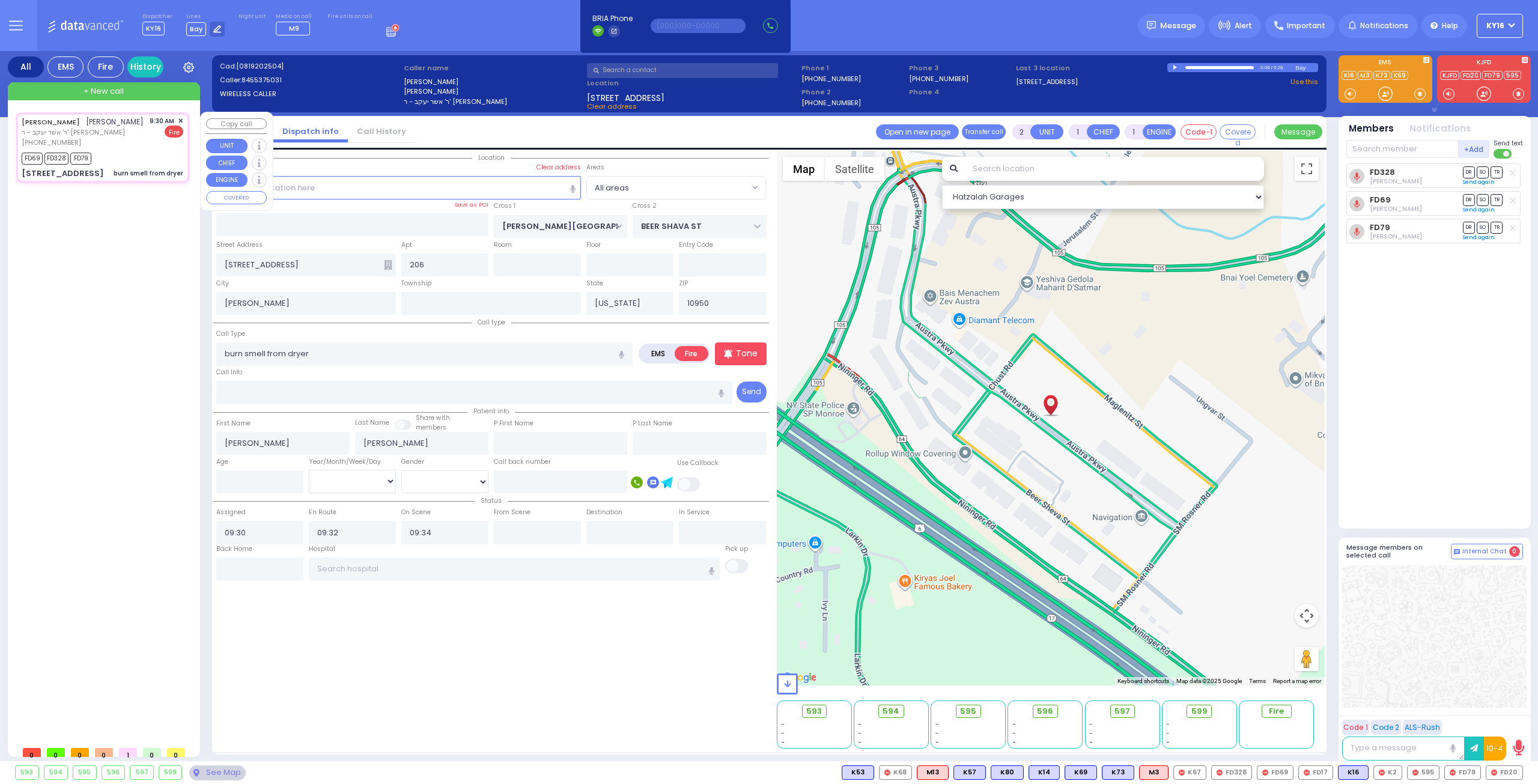
click at [180, 116] on span "✕" at bounding box center [181, 121] width 5 height 10
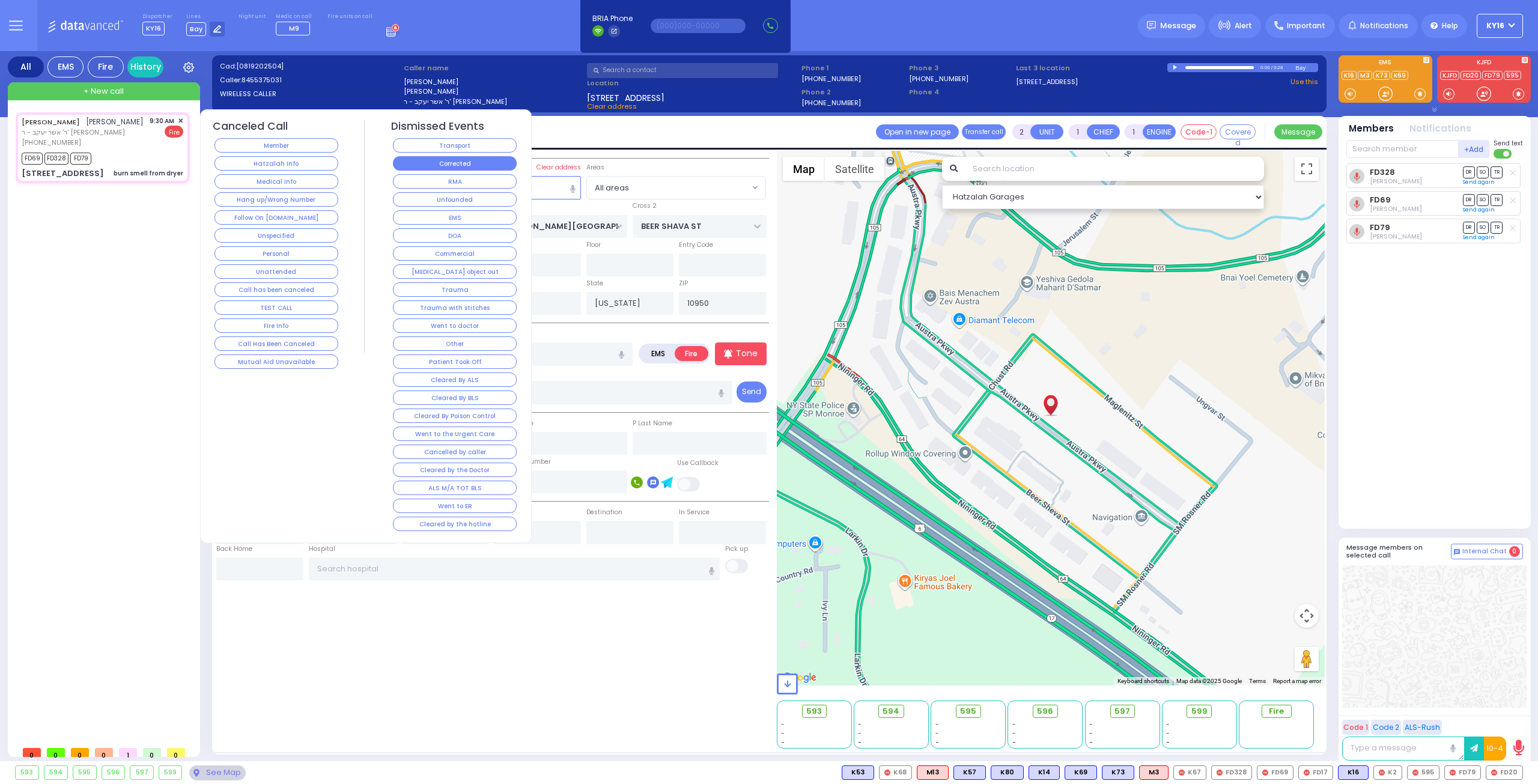
click at [421, 157] on button "Corrected" at bounding box center [454, 163] width 124 height 15
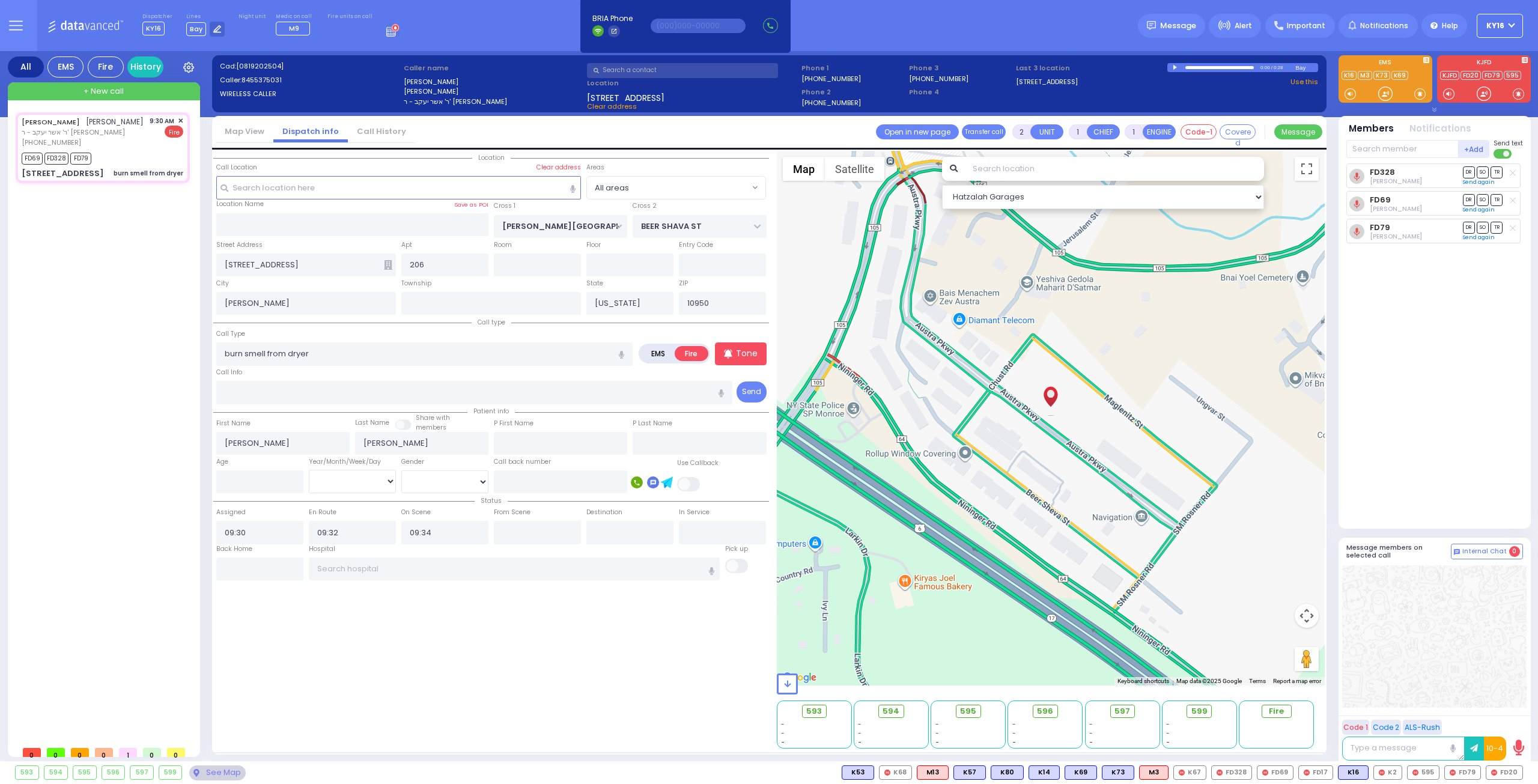
select select
radio input "true"
select select
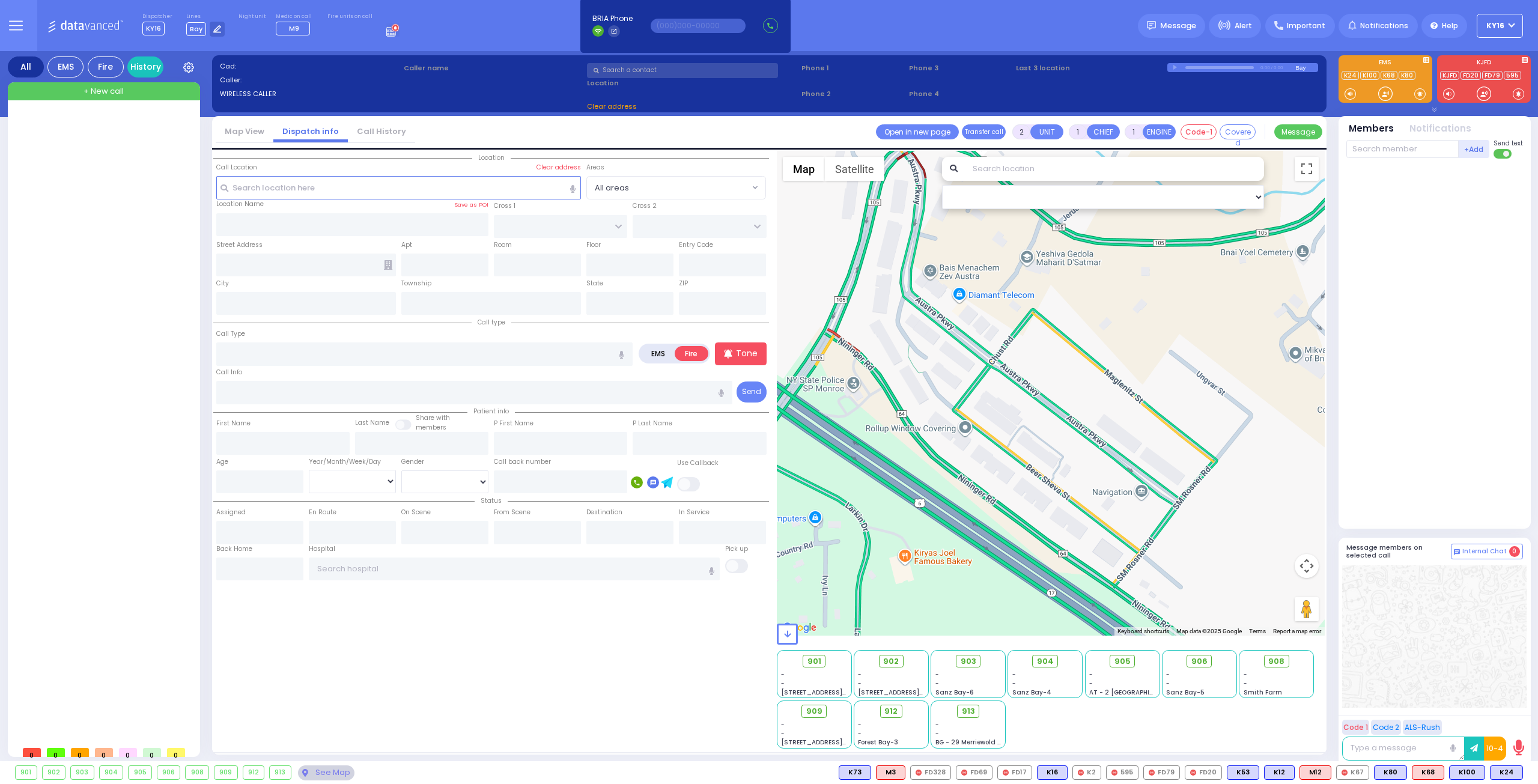
select select
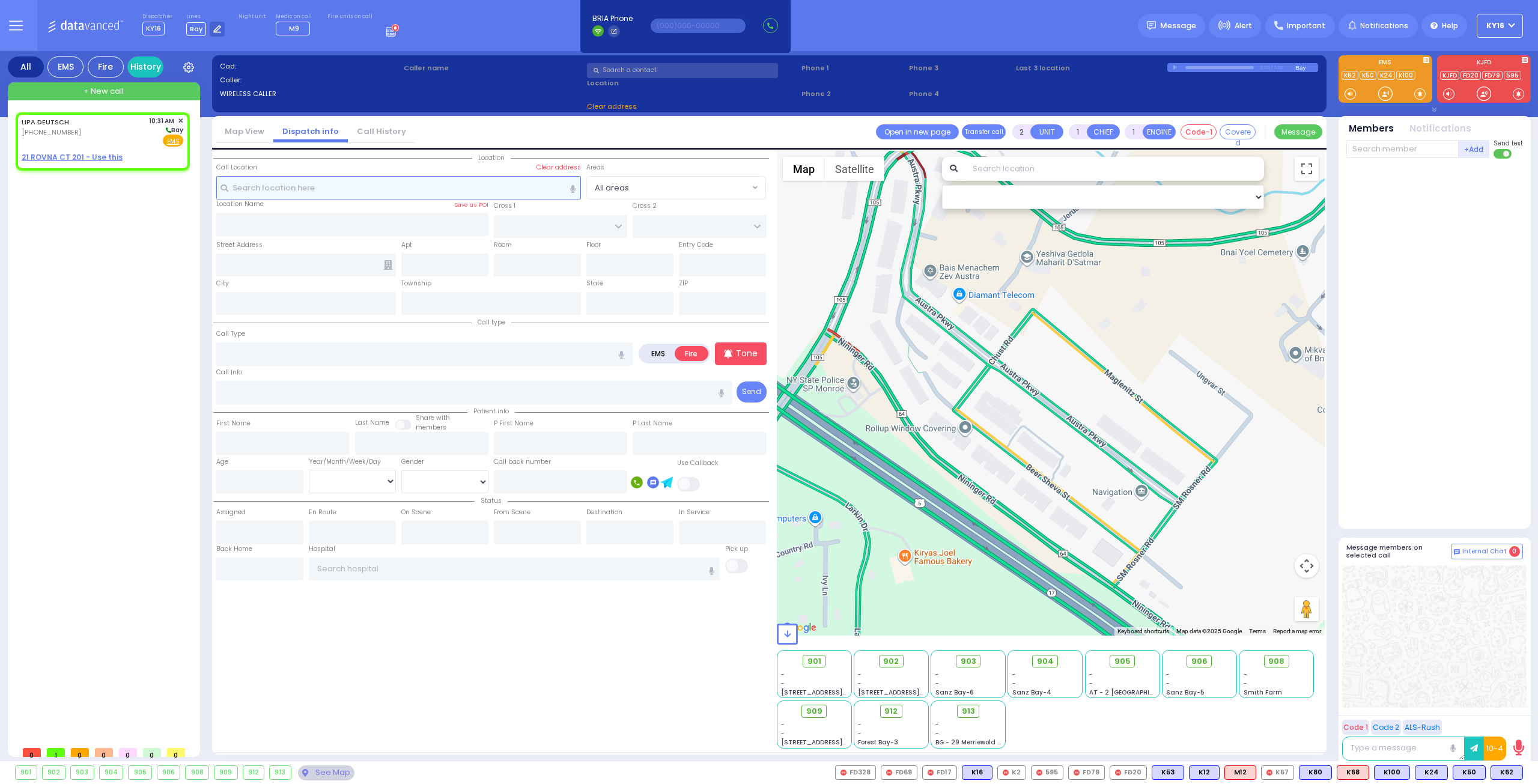
select select
radio input "true"
type input "LIPA"
type input "DEUTSCH"
select select
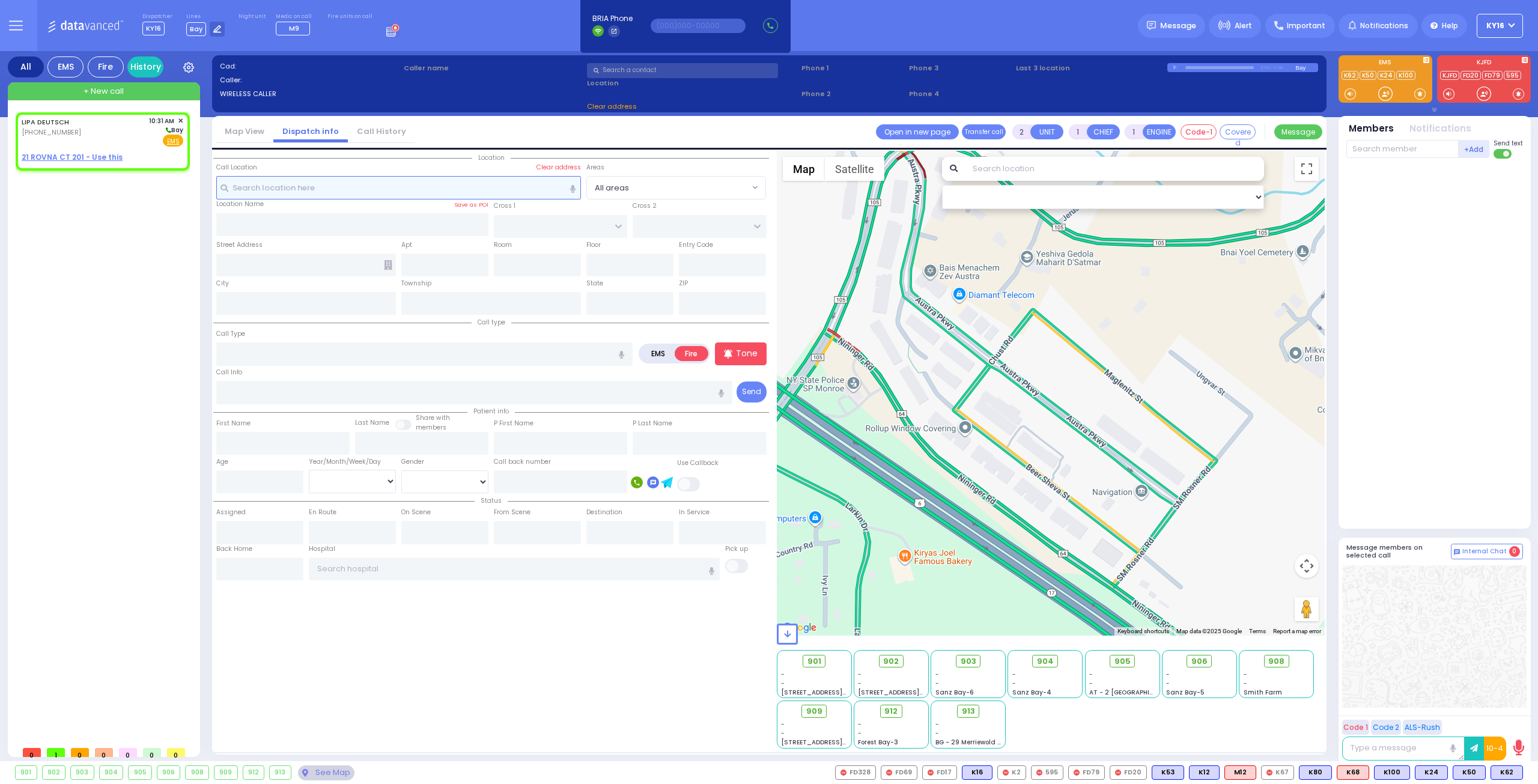
type input "10:31"
select select "Hatzalah Garages"
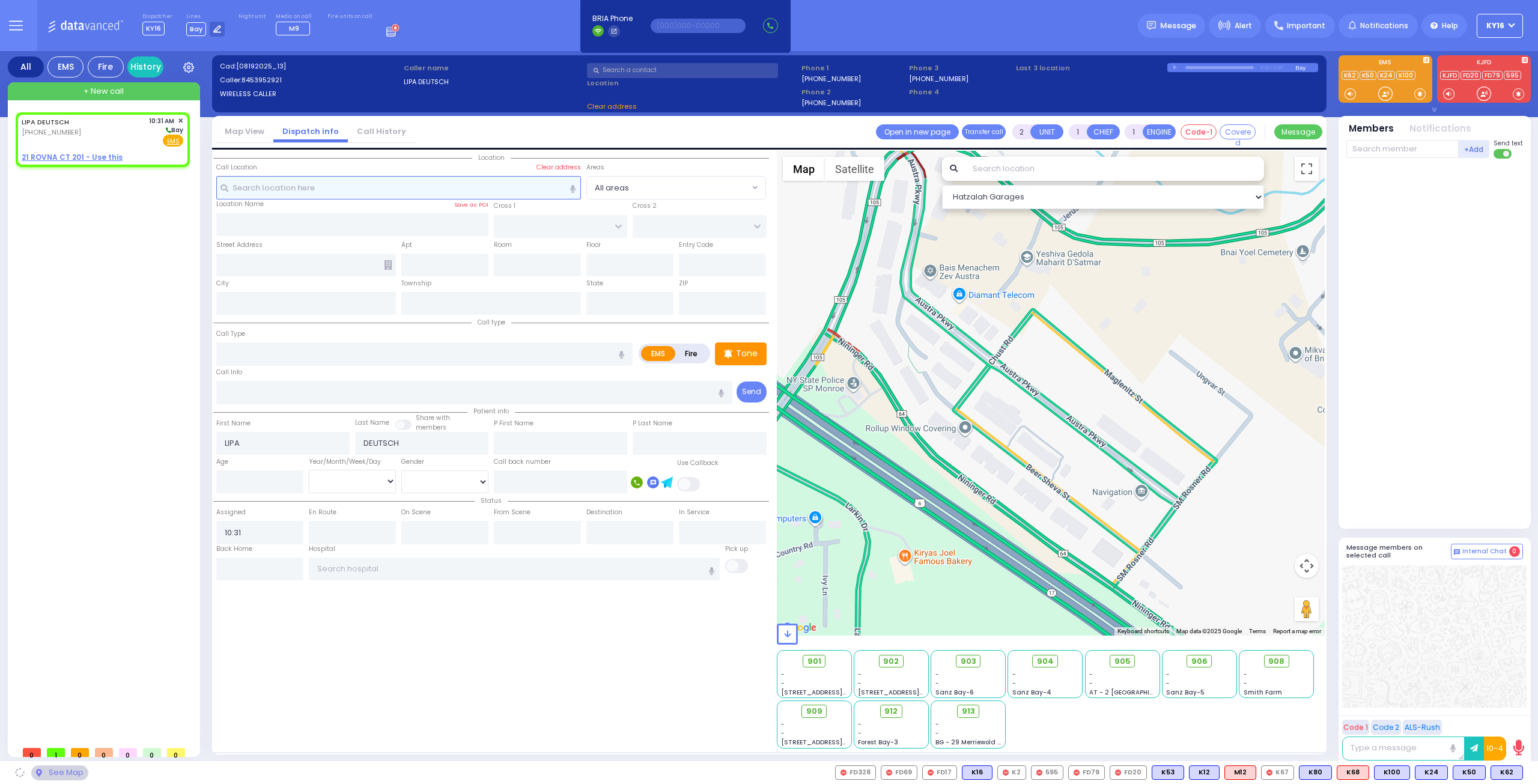
select select
radio input "true"
select select
select select "Hatzalah Garages"
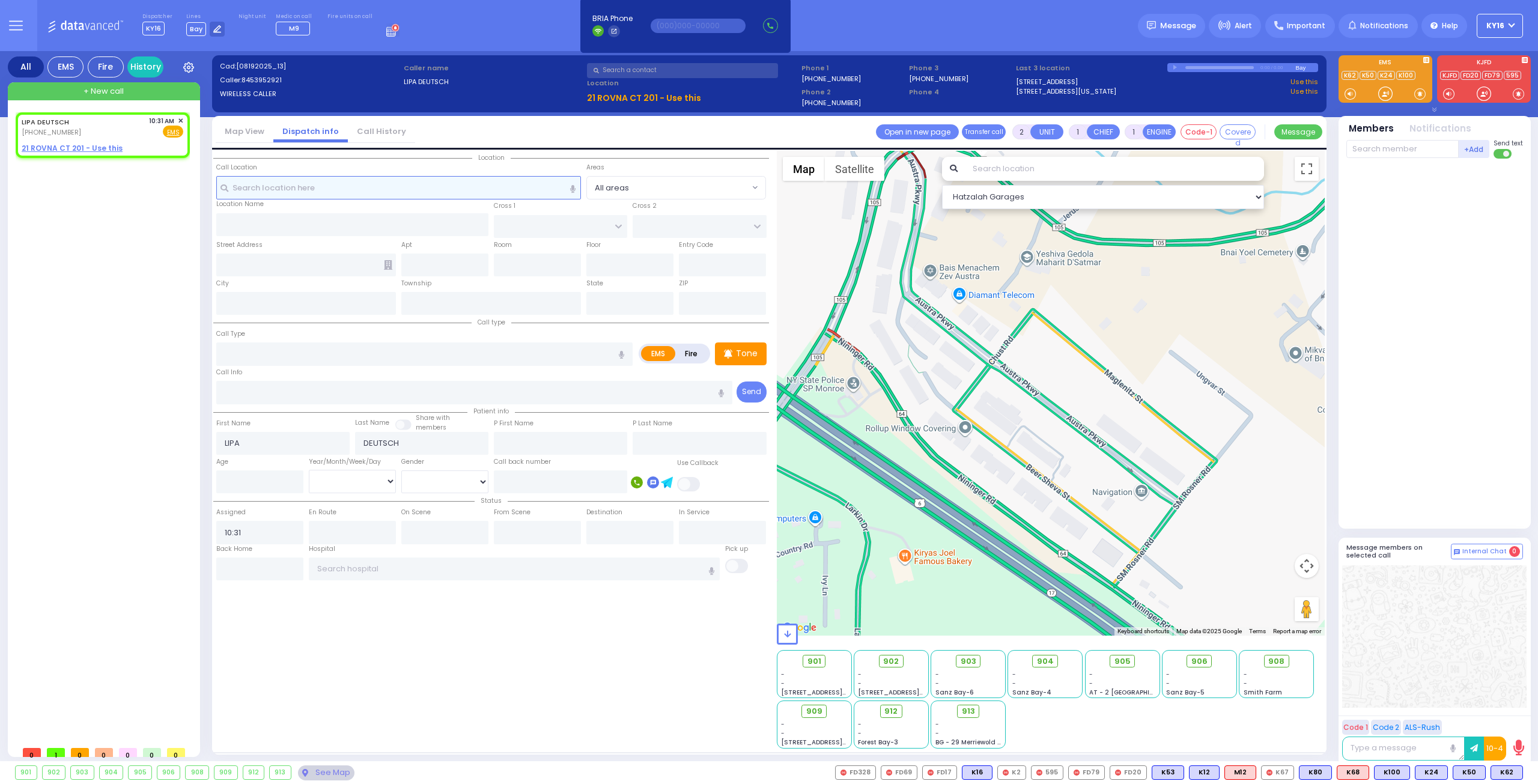
select select
radio input "true"
select select
select select "Hatzalah Garages"
click at [178, 117] on span "✕" at bounding box center [181, 121] width 5 height 10
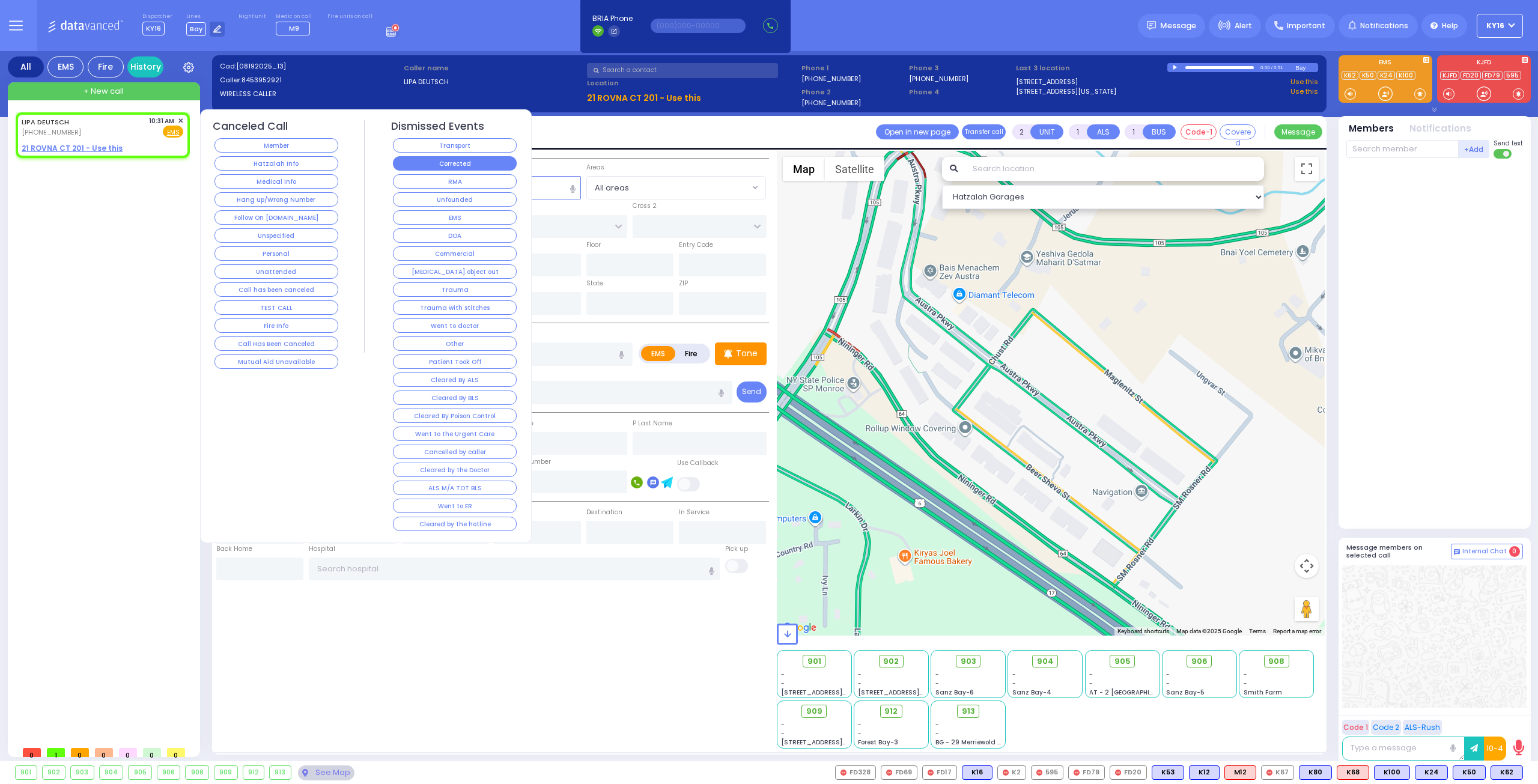
click at [420, 161] on button "Corrected" at bounding box center [454, 163] width 124 height 15
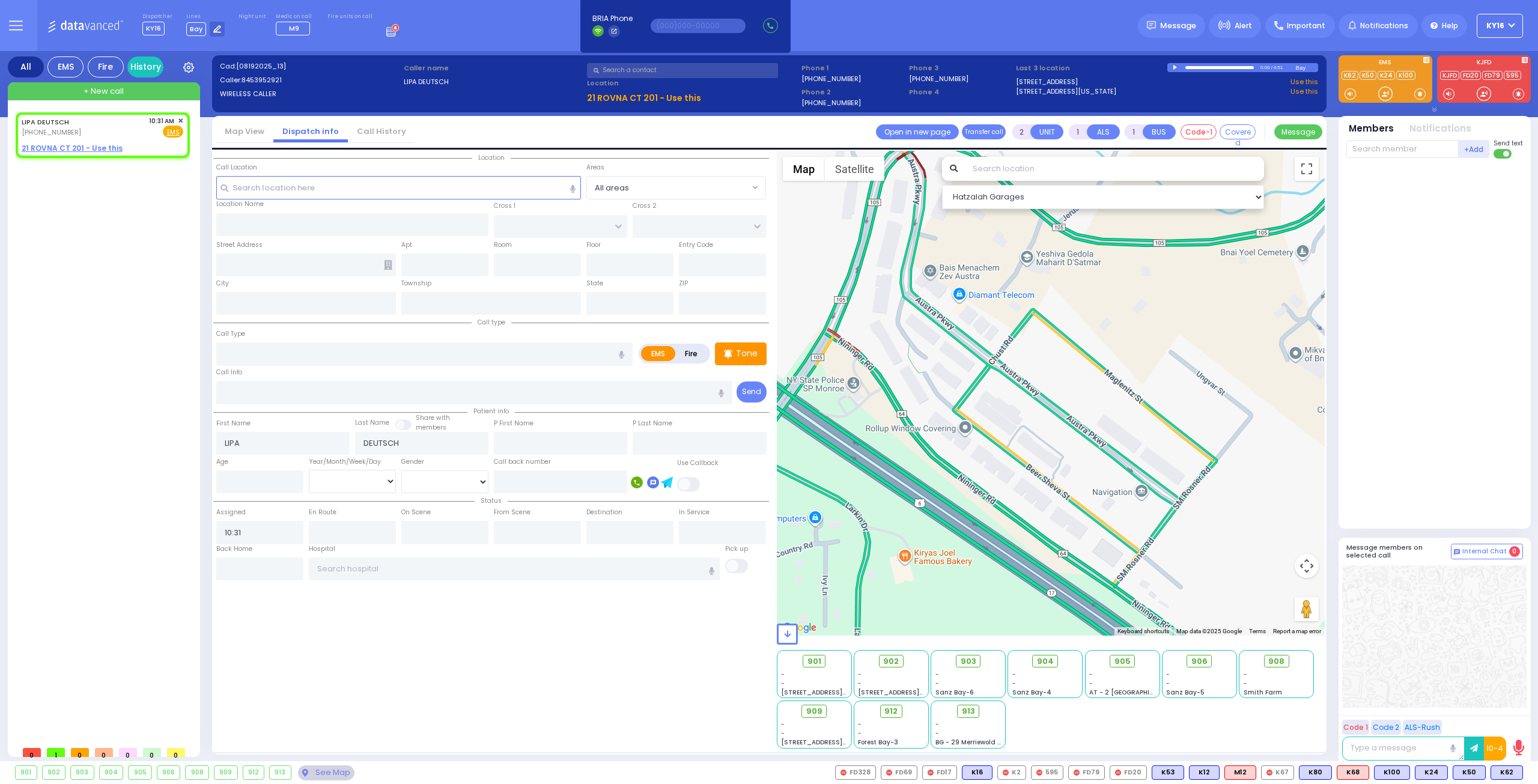
select select
radio input "true"
select select
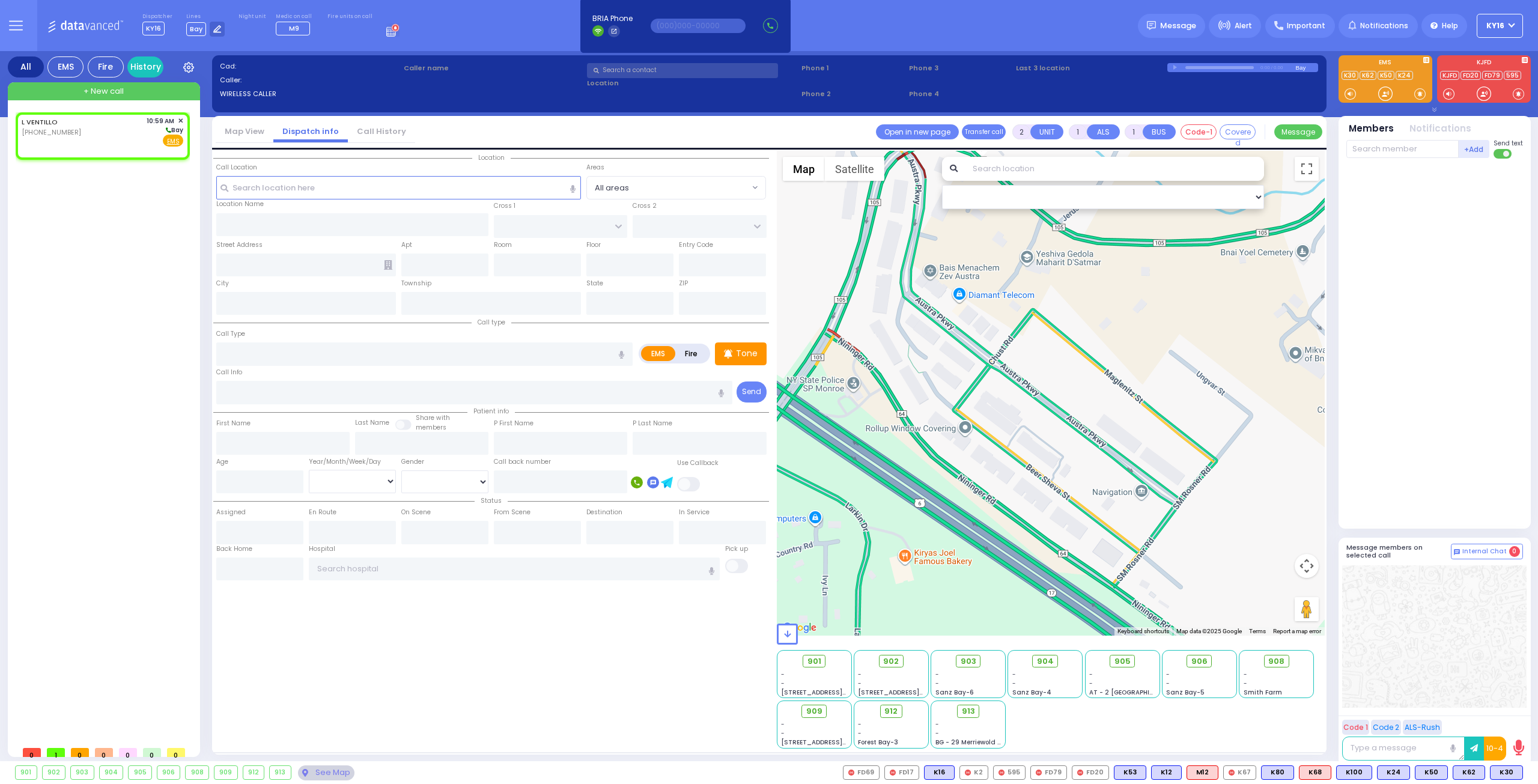
select select
radio input "true"
select select
type input "10:59"
select select "Hatzalah Garages"
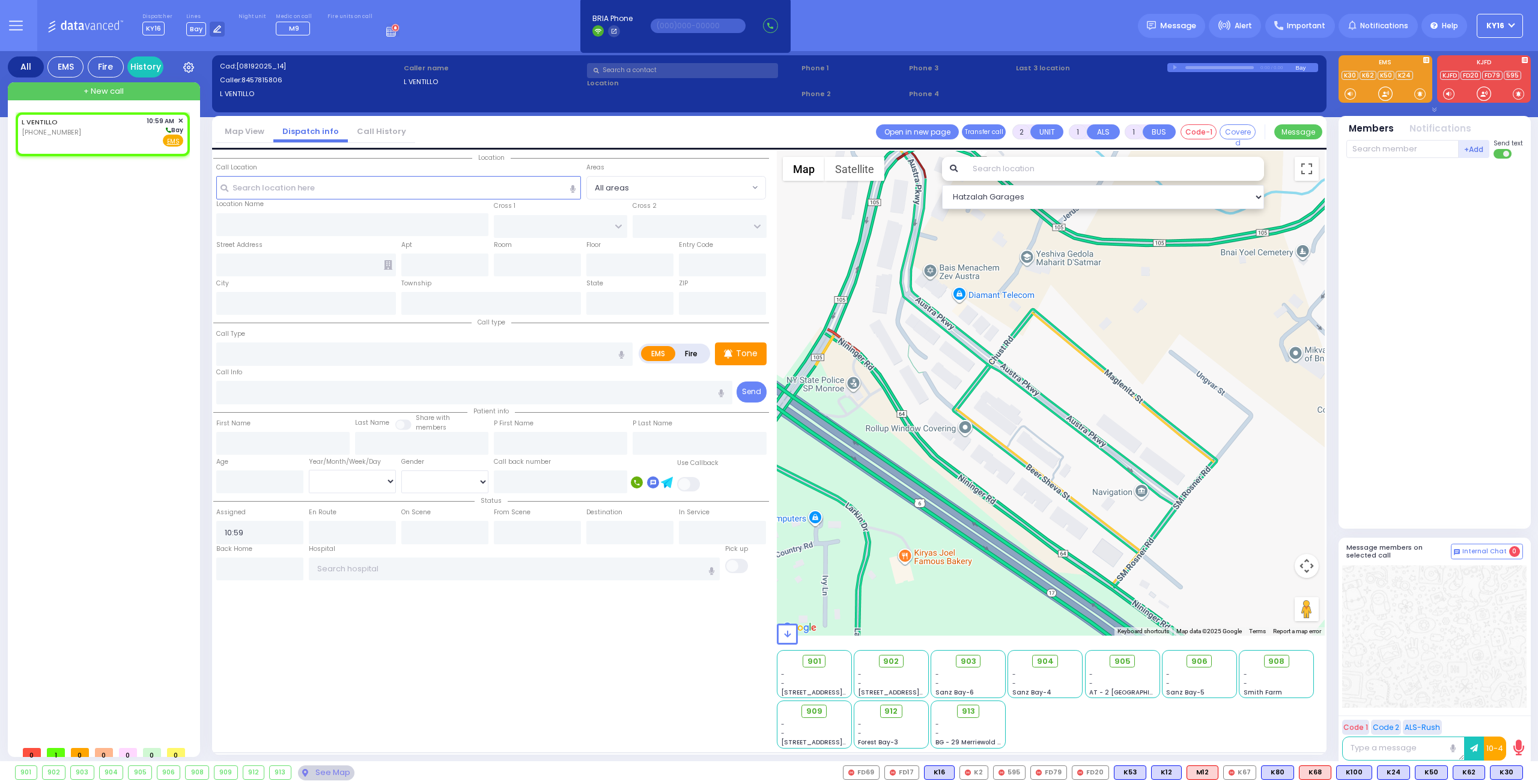
select select
radio input "true"
select select
select select "Hatzalah Garages"
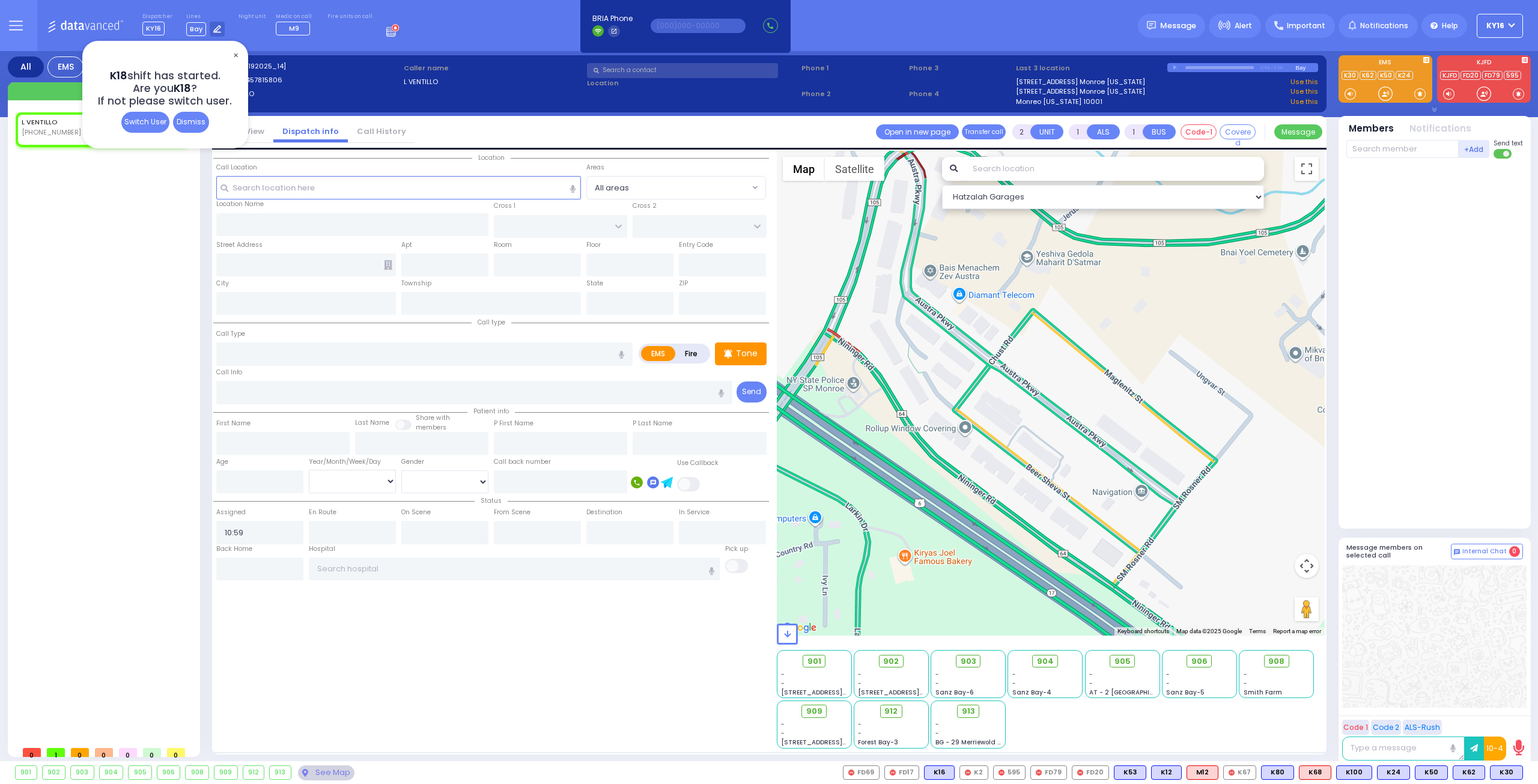
select select
radio input "true"
select select
select select "Hatzalah Garages"
click at [231, 50] on div "✕" at bounding box center [165, 55] width 150 height 14
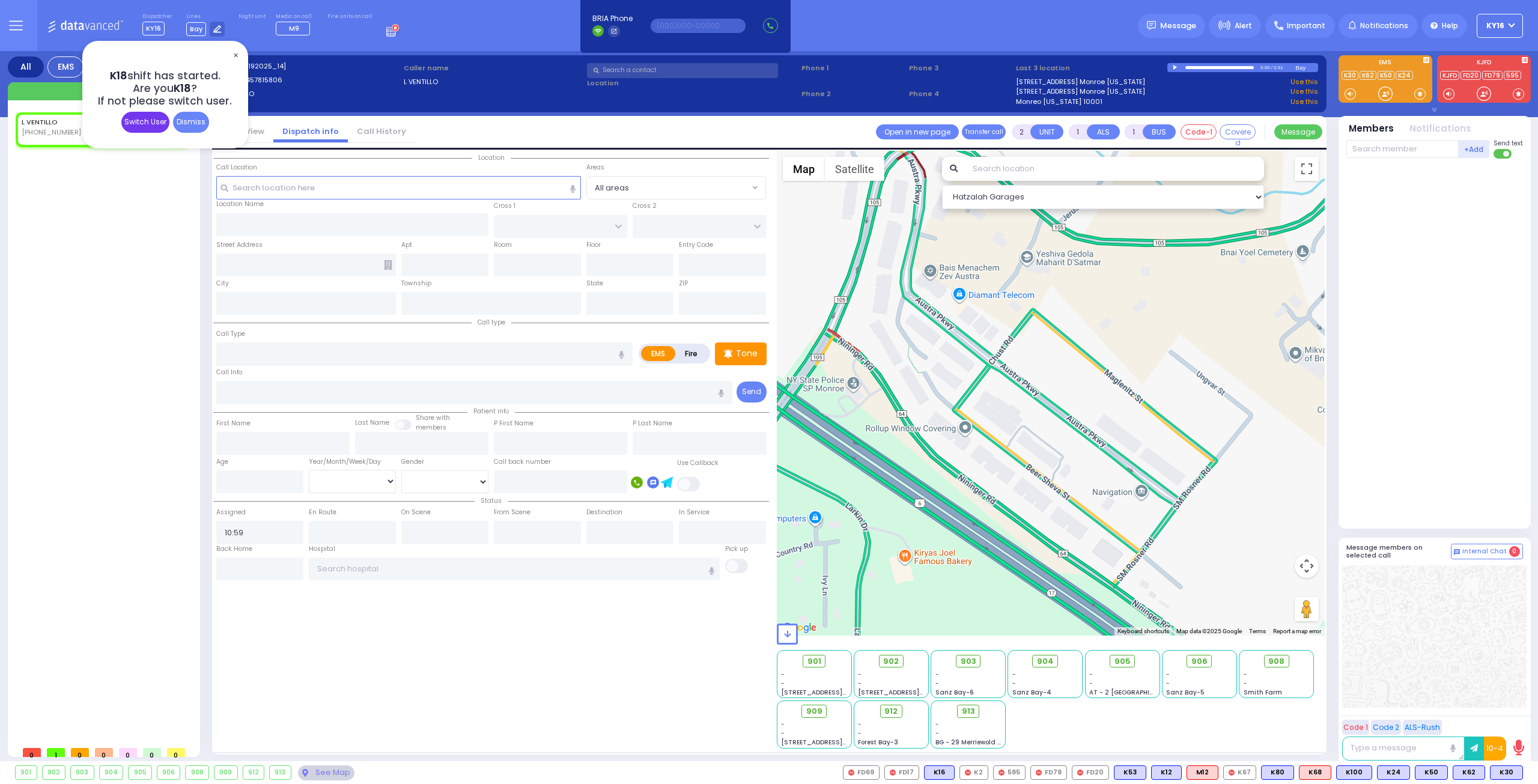
click at [134, 117] on div "Switch User" at bounding box center [145, 122] width 48 height 21
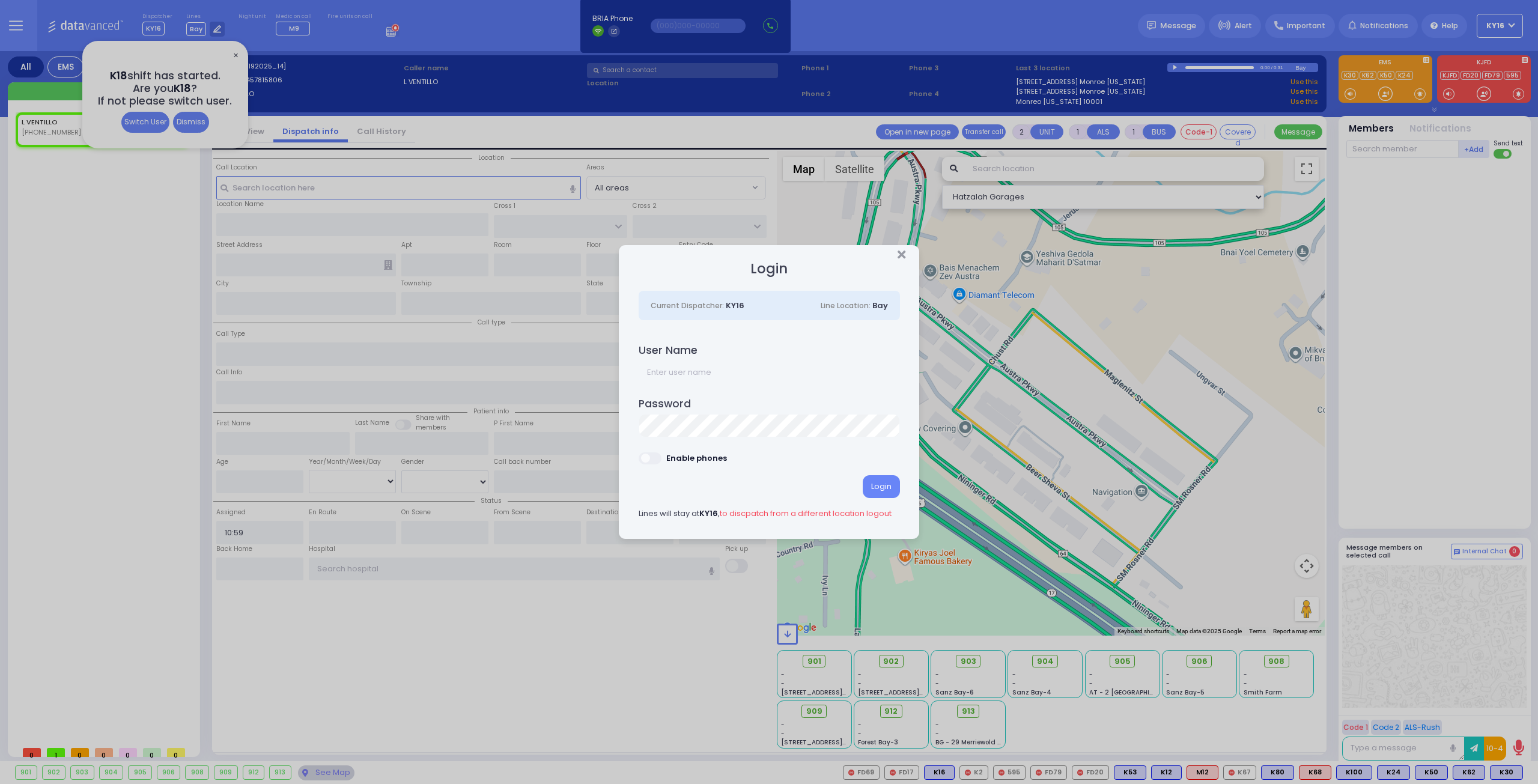
click at [184, 122] on div "Login Current Dispatcher: KY16 Line Location: Bay User Name Password Login KY16" at bounding box center [769, 392] width 1538 height 784
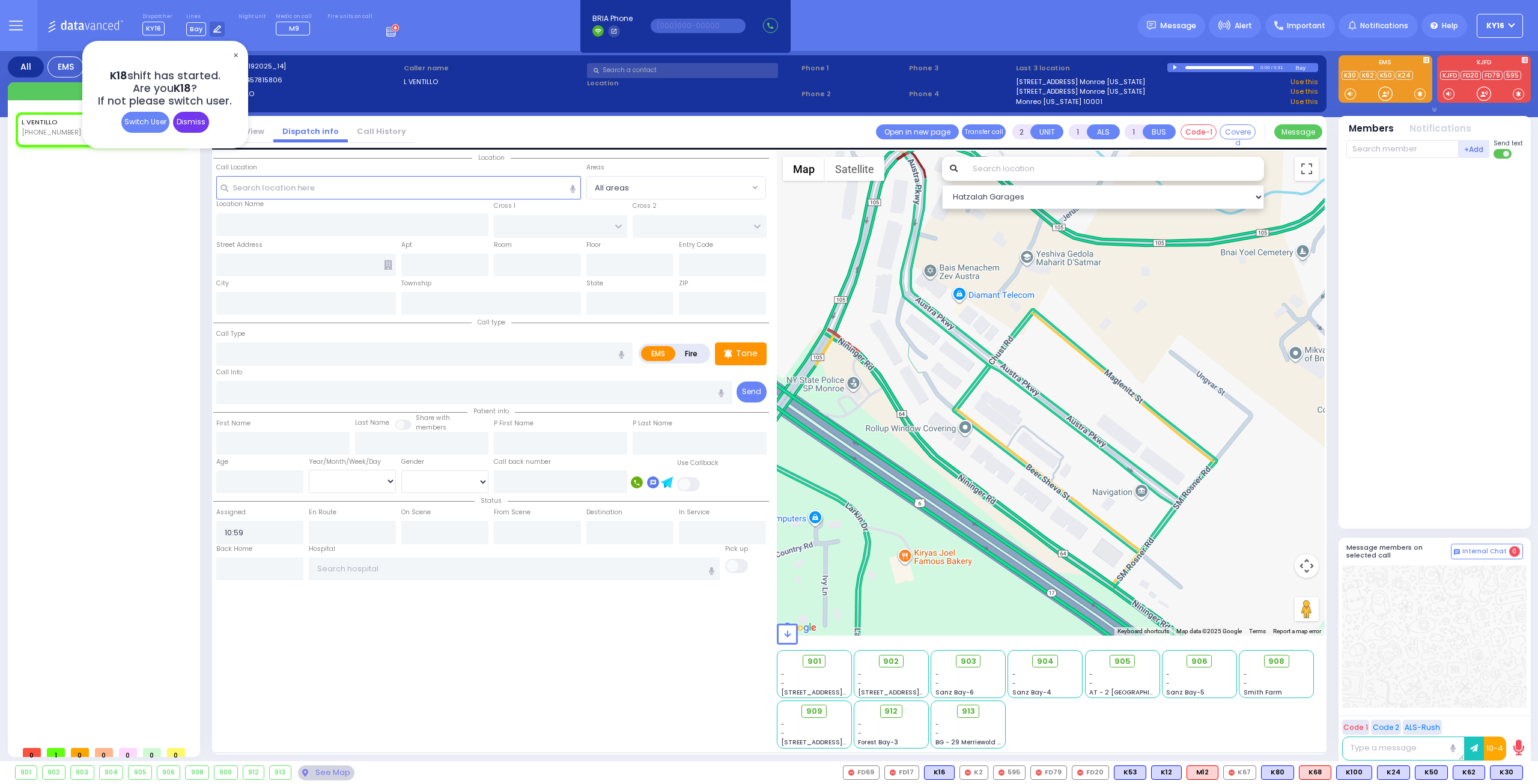
click at [187, 120] on div "Dismiss" at bounding box center [191, 122] width 36 height 21
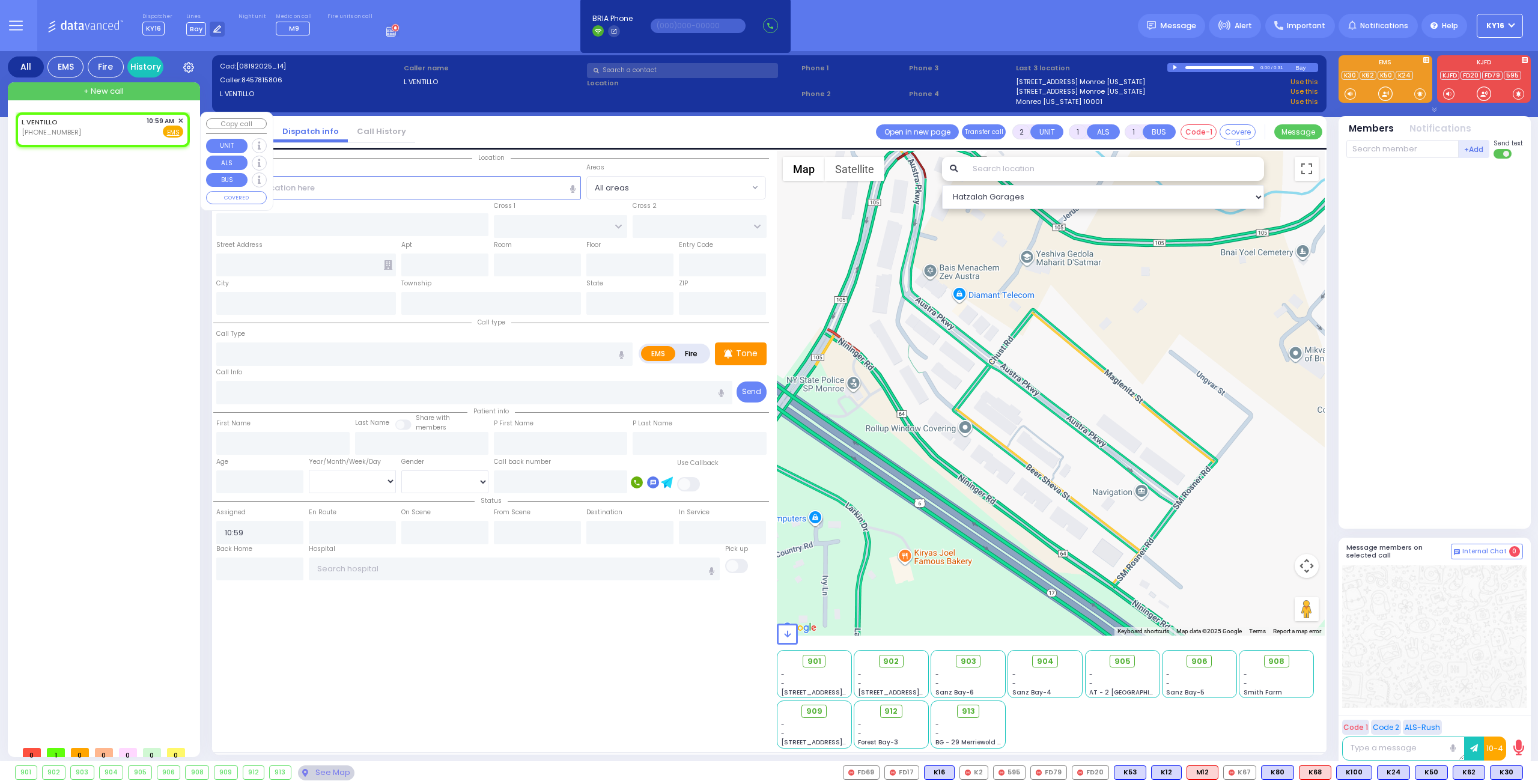
click at [178, 118] on span "✕" at bounding box center [181, 121] width 5 height 10
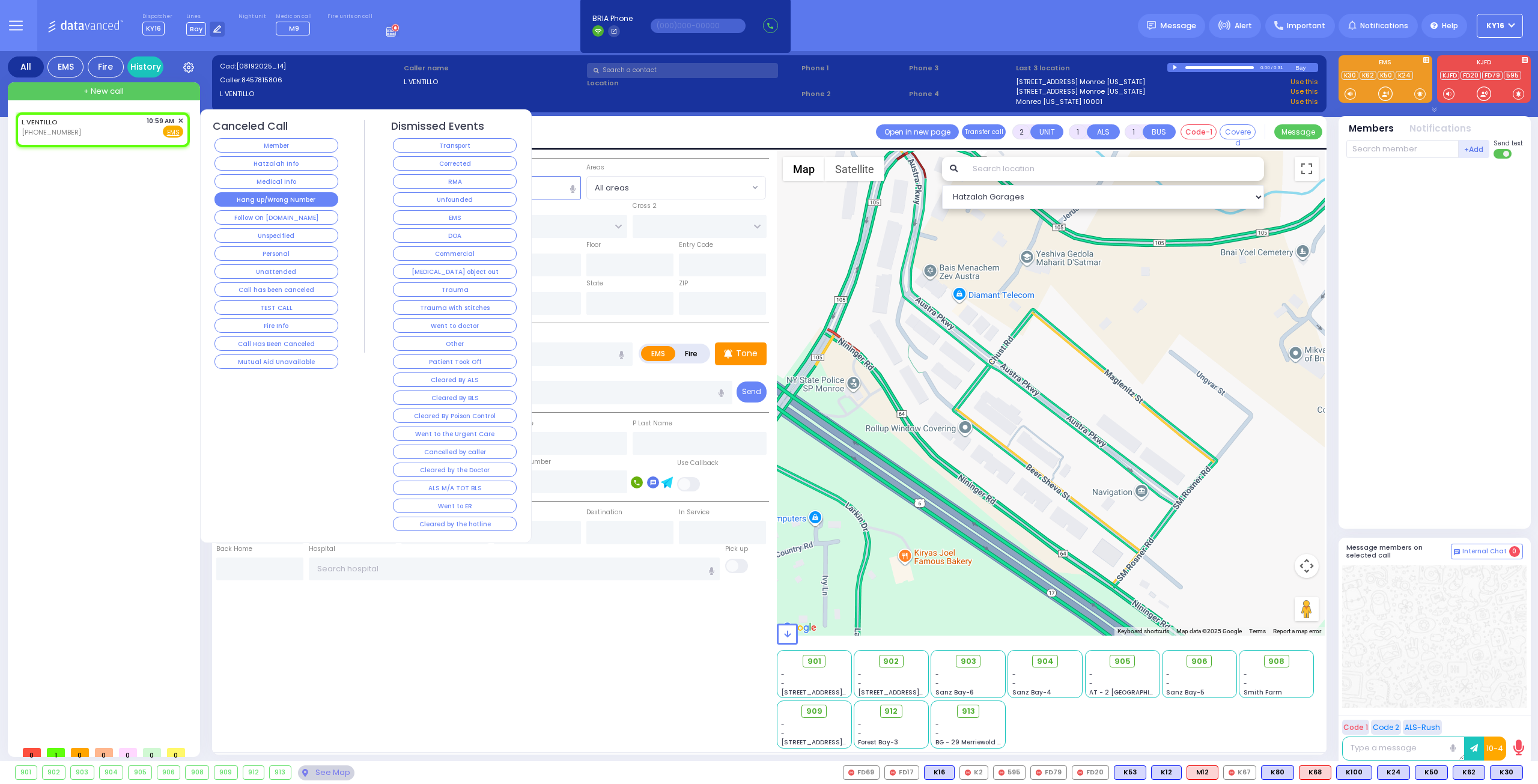
click at [273, 195] on button "Hang up/Wrong Number" at bounding box center [276, 199] width 124 height 15
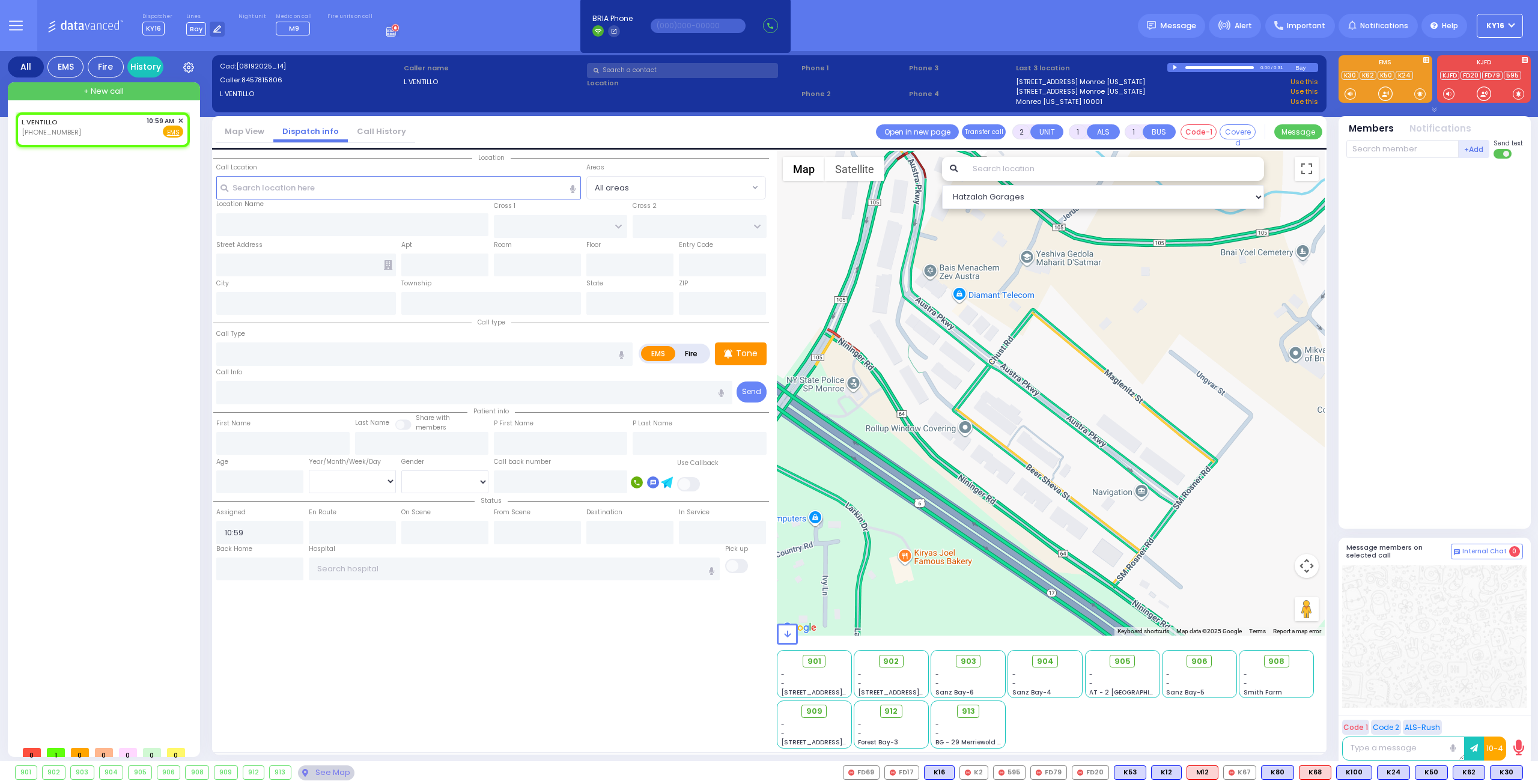
select select
radio input "true"
select select
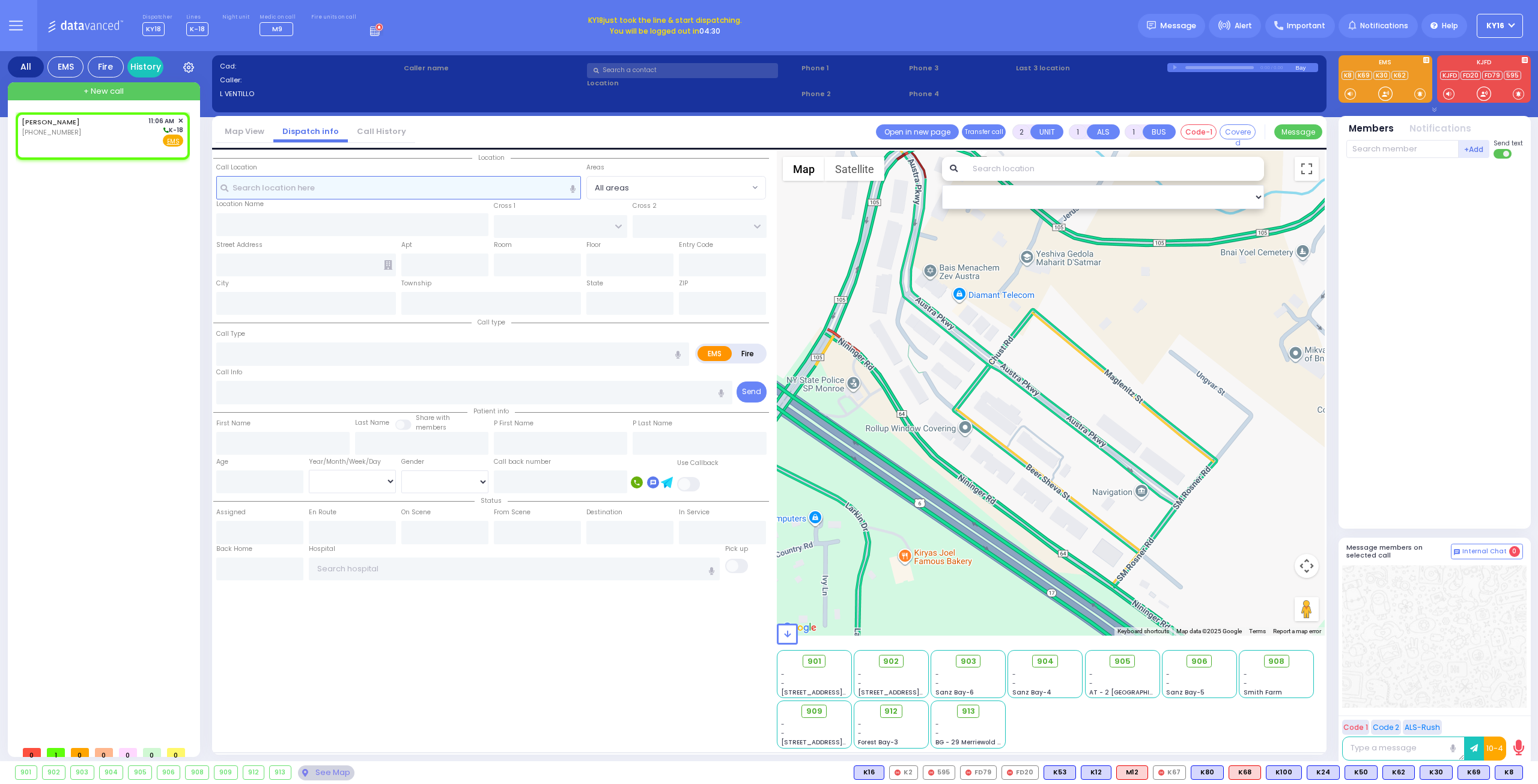
select select
radio input "true"
select select
type input "11:06"
select select "Hatzalah Garages"
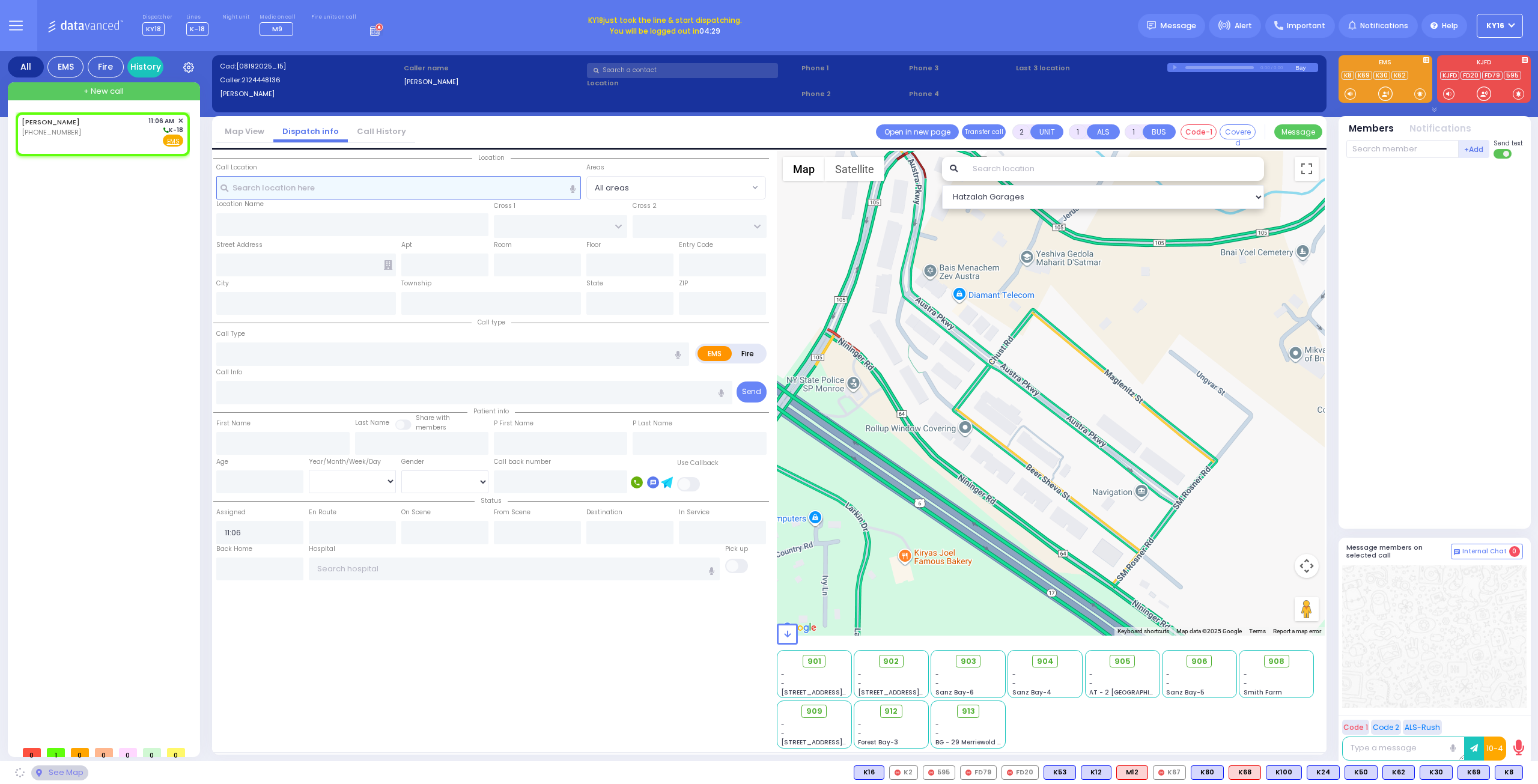
select select
radio input "true"
select select
select select "Hatzalah Garages"
select select
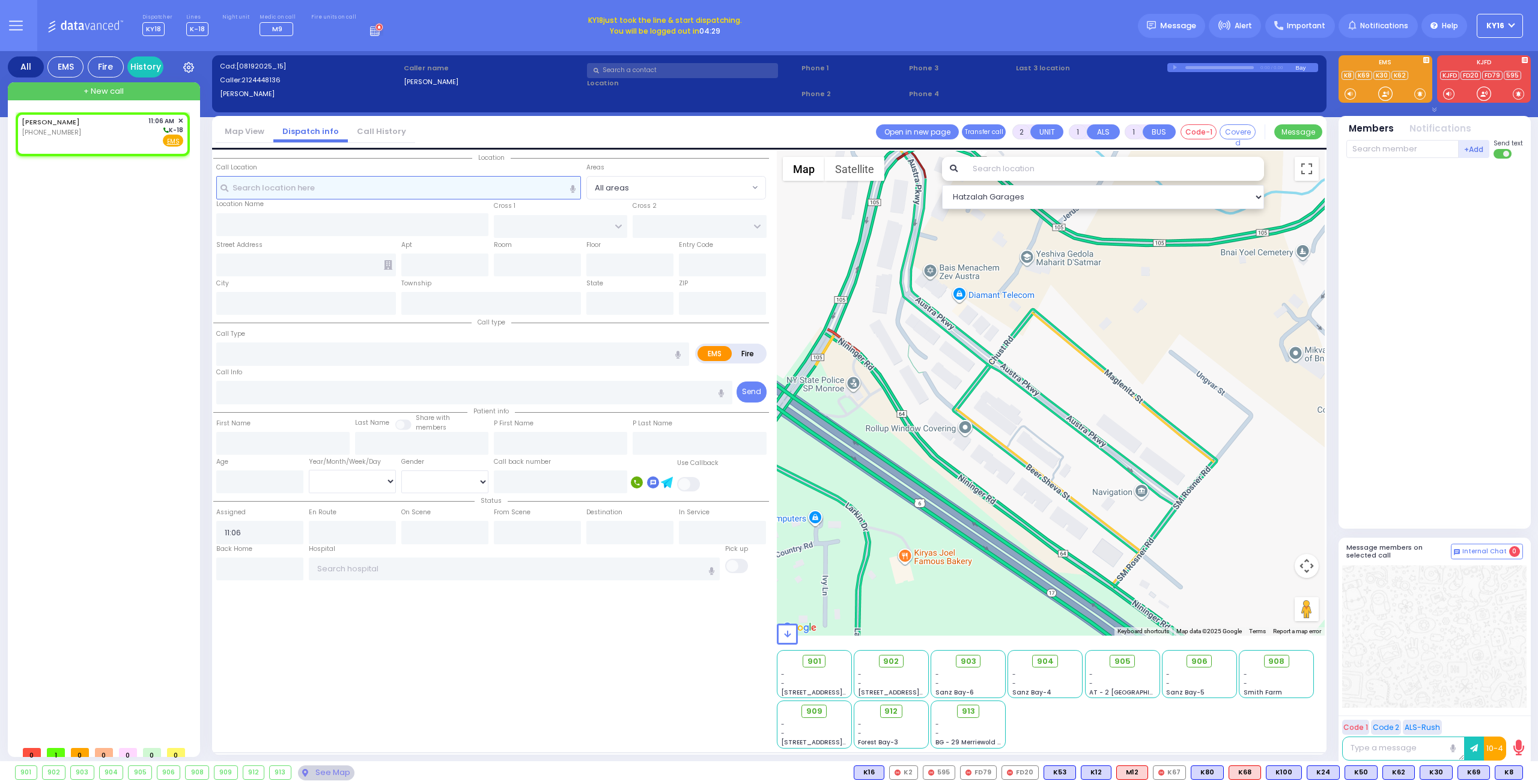
radio input "true"
select select
select select "Hatzalah Garages"
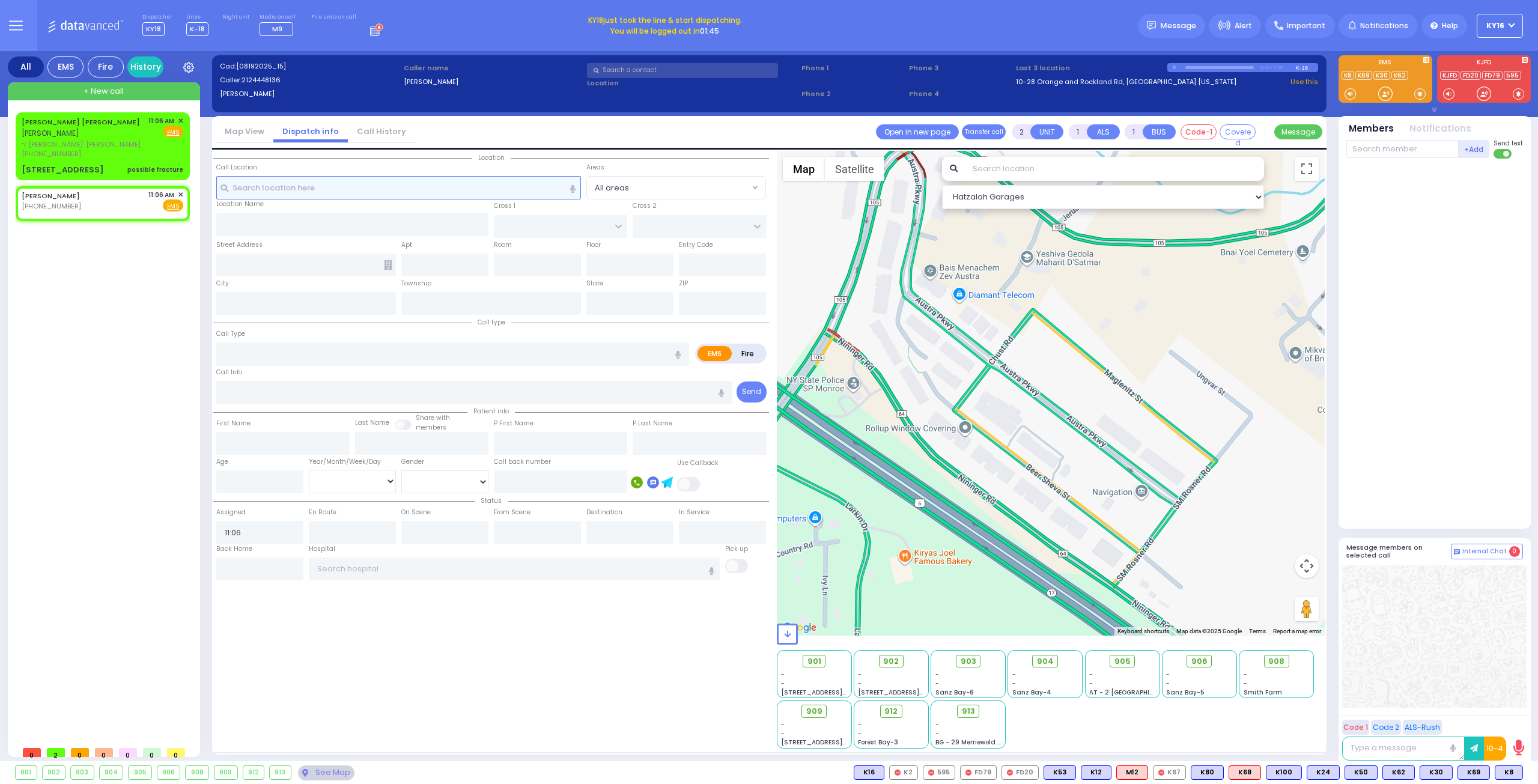
select select
radio input "true"
select select
select select "Hatzalah Garages"
select select
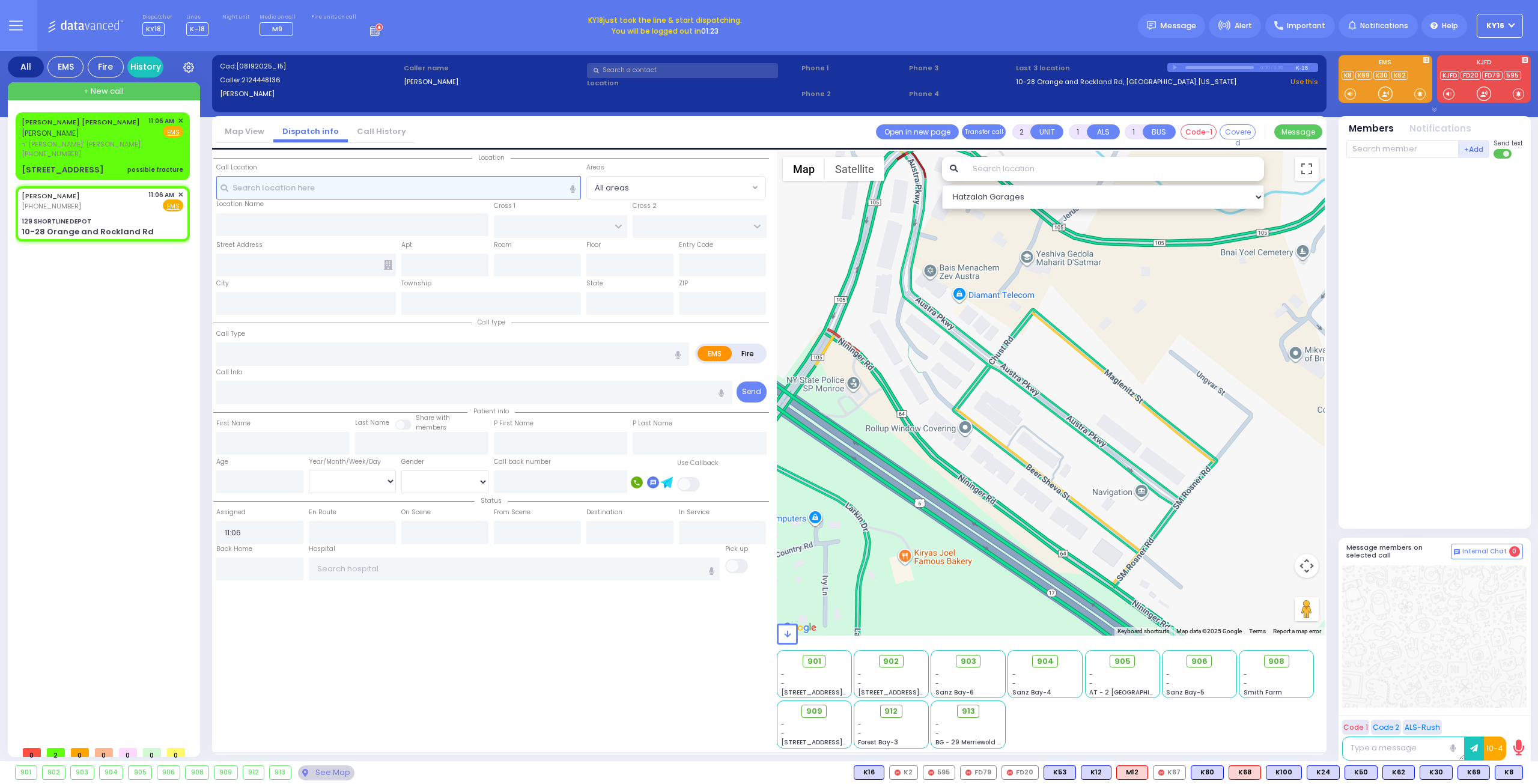
radio input "true"
select select
select select "Hatzalah Garages"
type input "129 SHORTLINE DEPOT"
type input "10-28 Orange and Rockland Rd"
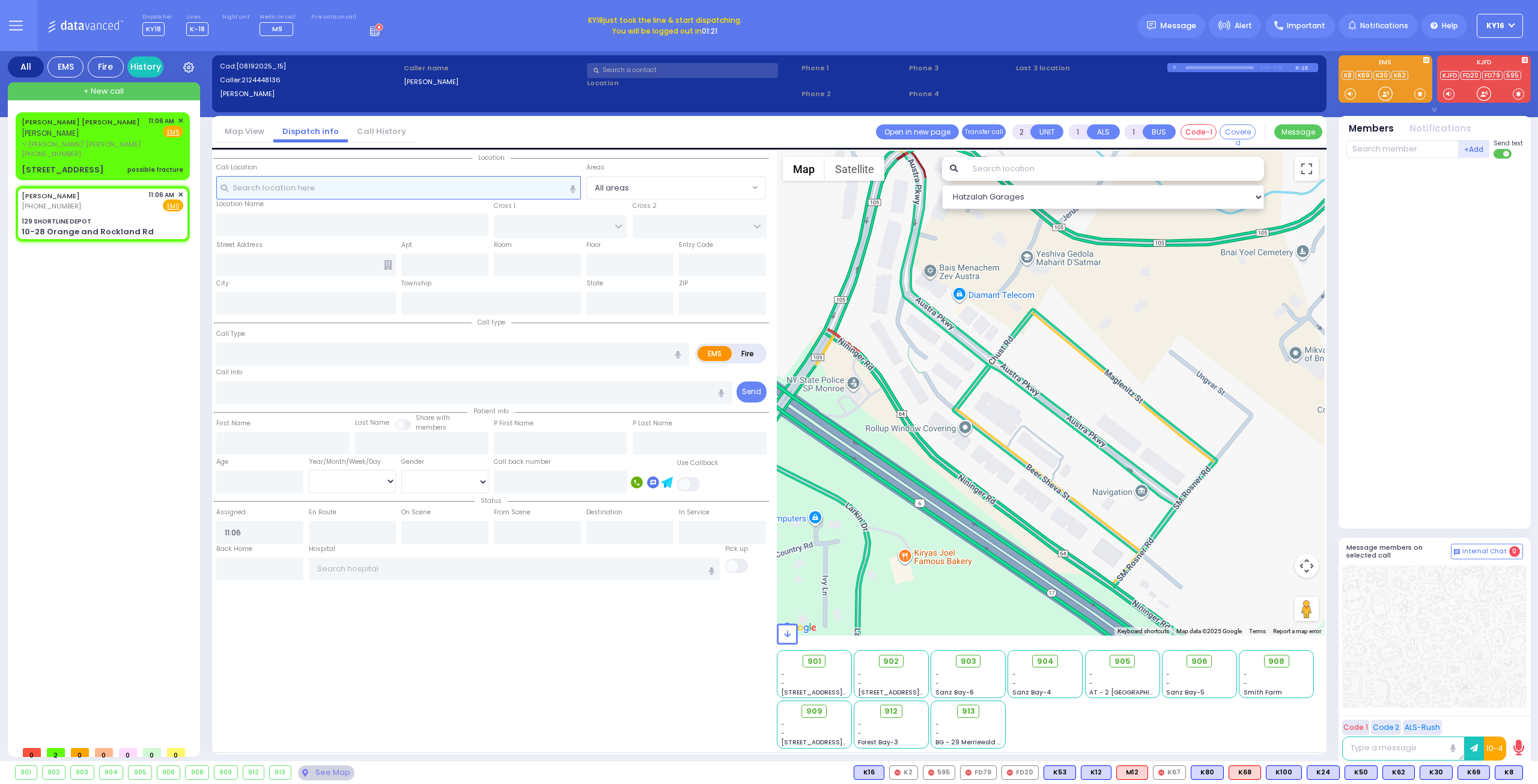
type input "Monroe"
type input "[US_STATE]"
type input "10950"
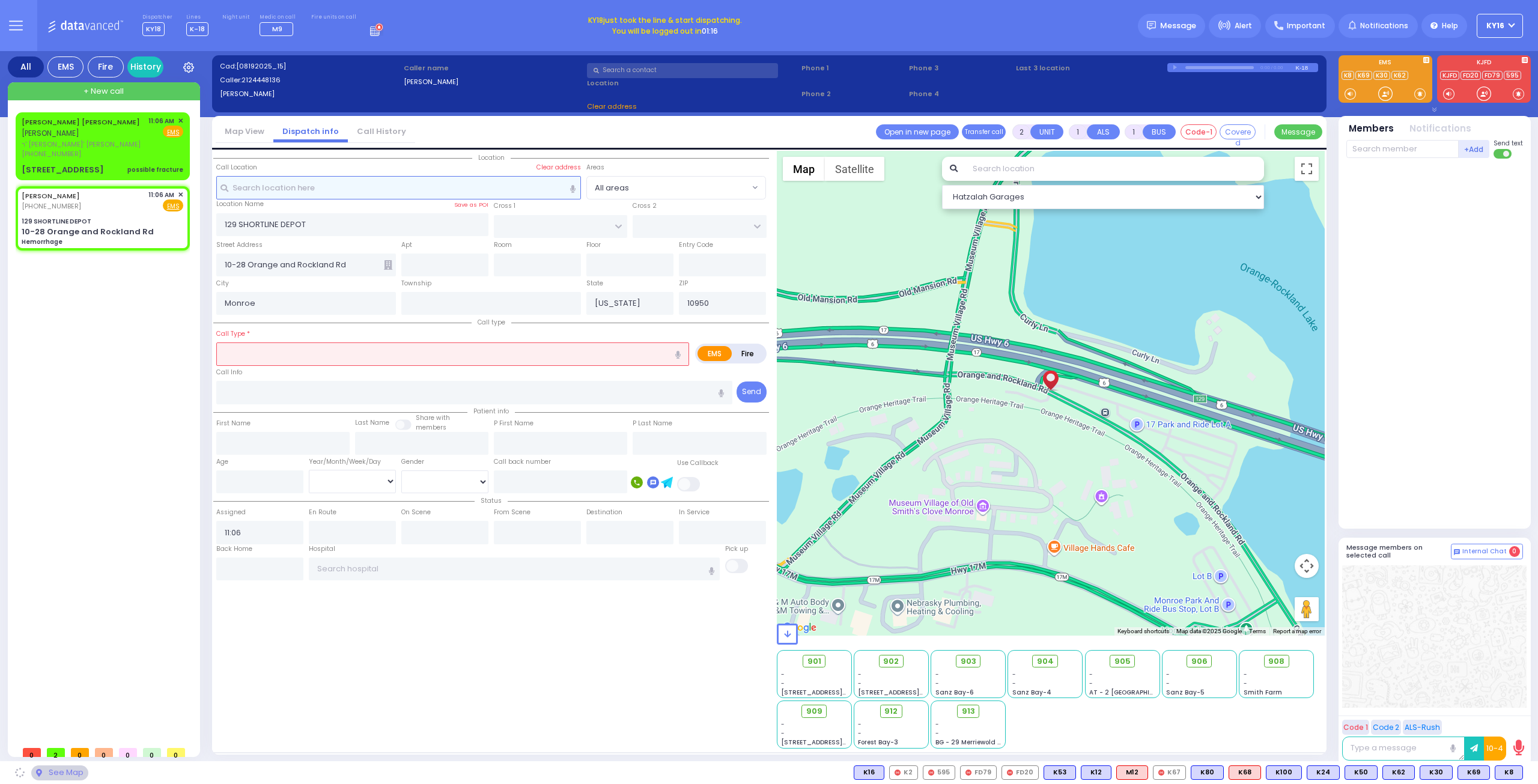
select select
type input "Hemorrhage"
radio input "true"
select select
select select "Hatzalah Garages"
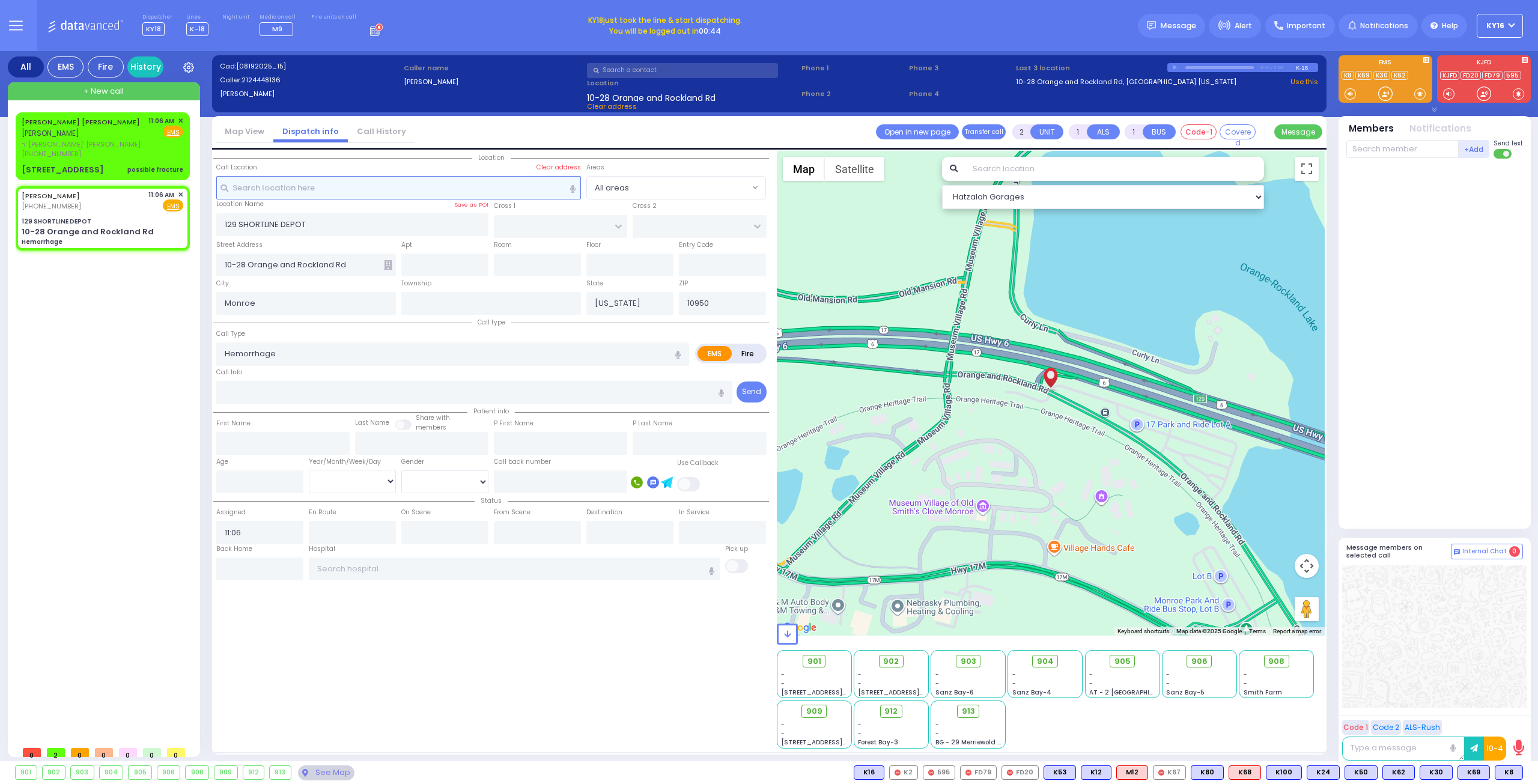
select select
radio input "true"
select select
select select "Hatzalah Garages"
select select
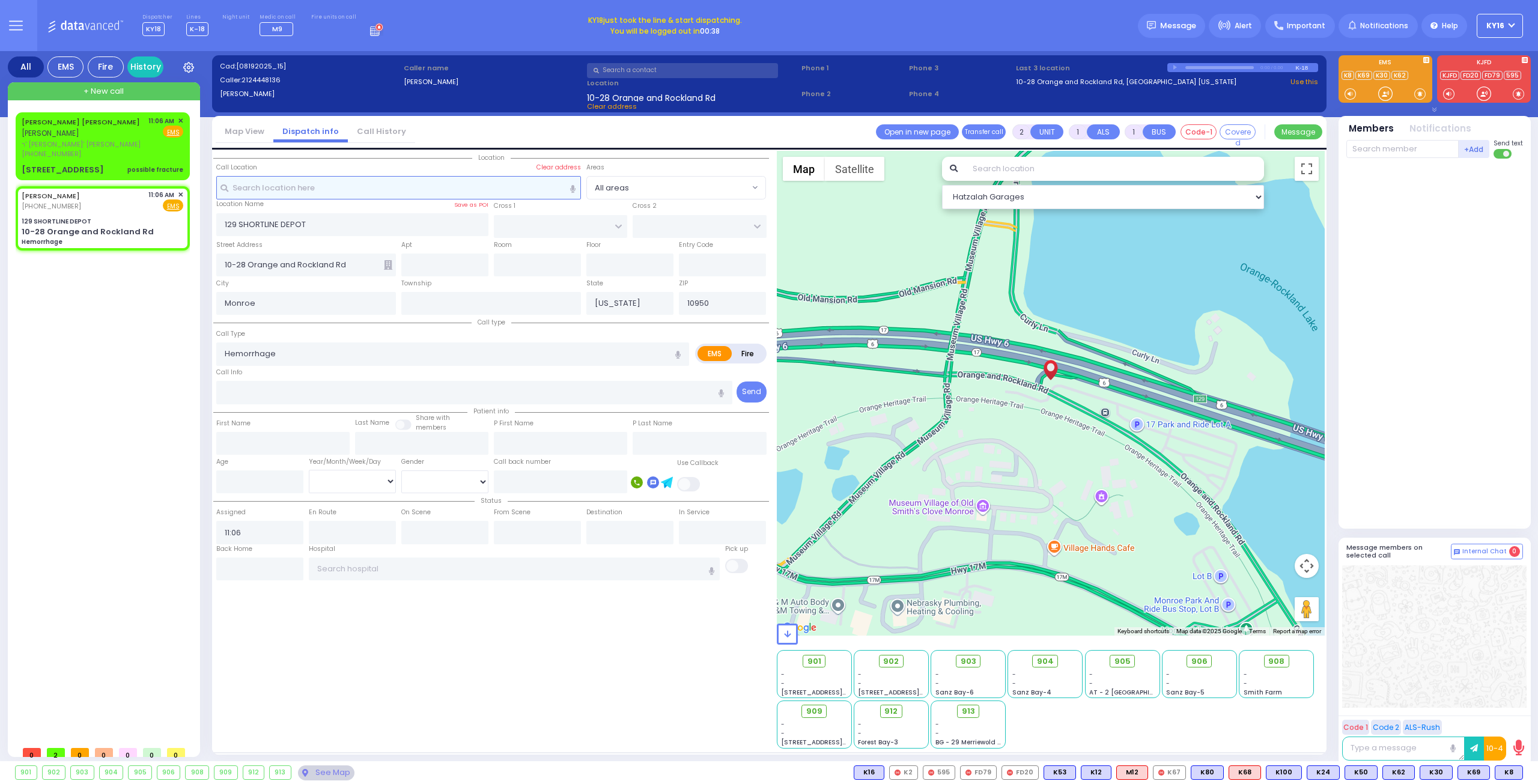
radio input "true"
select select
type input "New York Presbyterian Hospital- Columbia Campus"
select select "Hatzalah Garages"
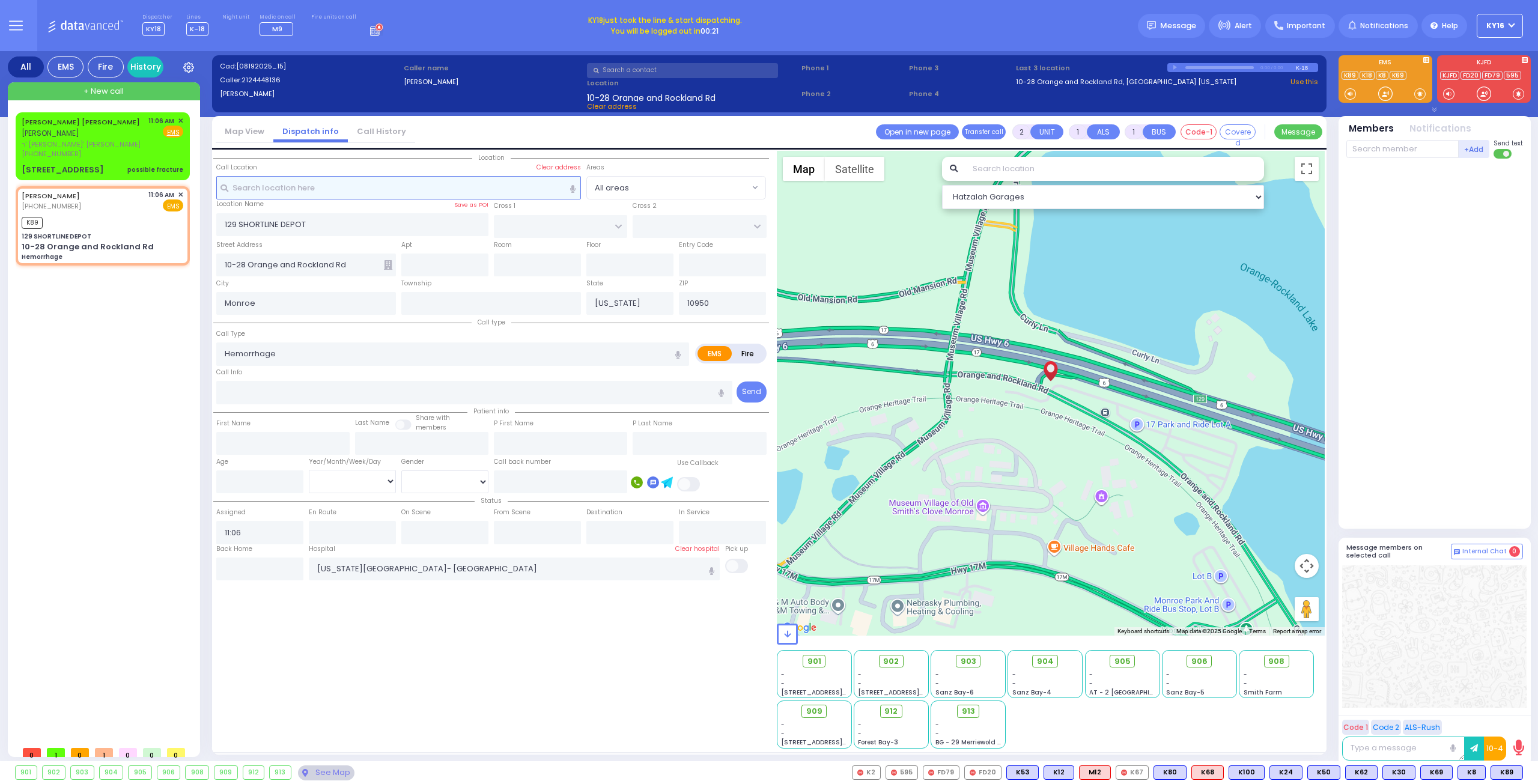
select select
radio input "true"
select select
type input "11:10"
select select "Hatzalah Garages"
